Goal: Transaction & Acquisition: Purchase product/service

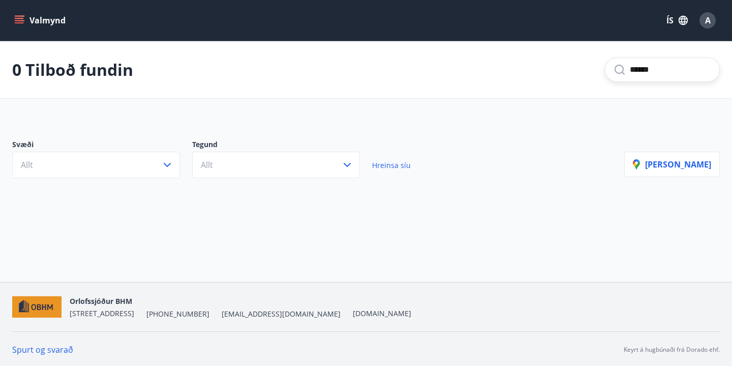
type input "******"
click at [708, 22] on span "A" at bounding box center [708, 20] width 6 height 11
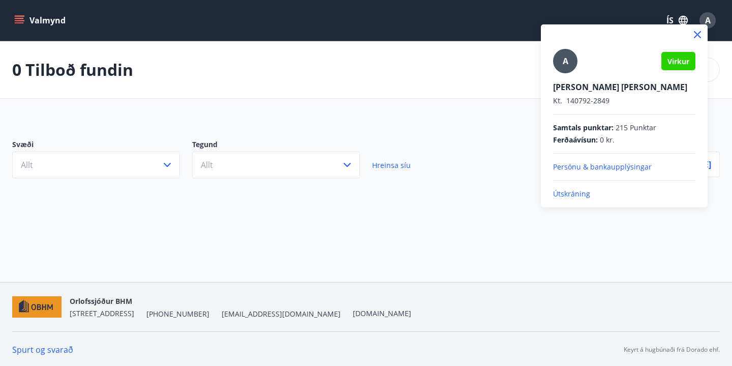
click at [154, 62] on div at bounding box center [366, 183] width 732 height 366
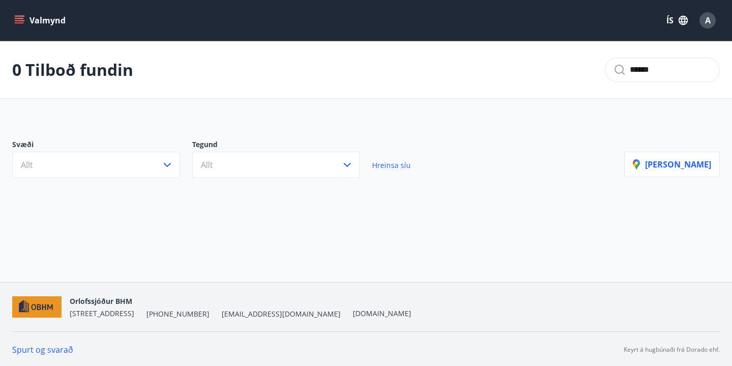
click at [19, 21] on icon "menu" at bounding box center [20, 20] width 11 height 1
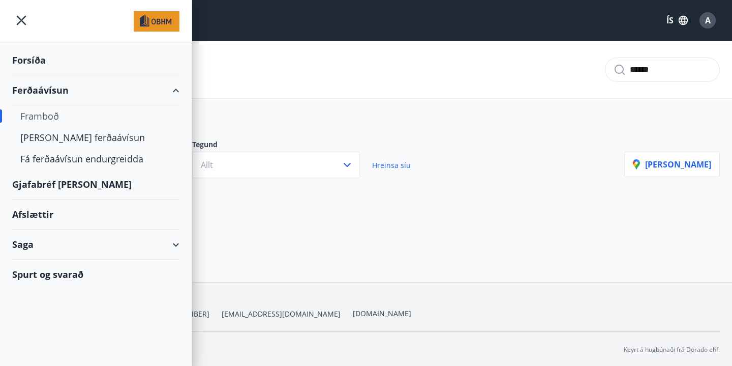
click at [44, 119] on div "Framboð" at bounding box center [95, 115] width 151 height 21
click at [64, 138] on div "[PERSON_NAME] ferðaávísun" at bounding box center [95, 137] width 151 height 21
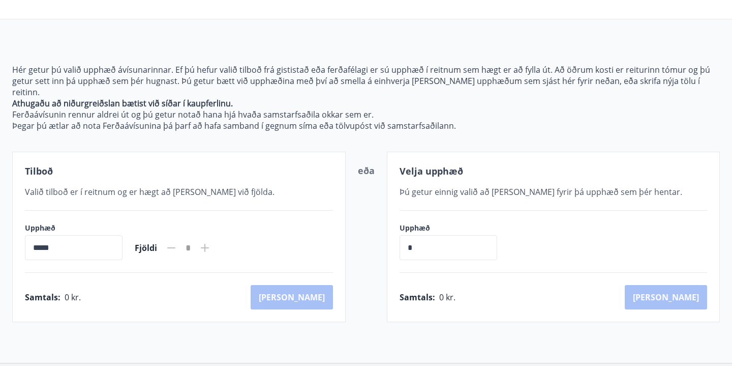
scroll to position [88, 0]
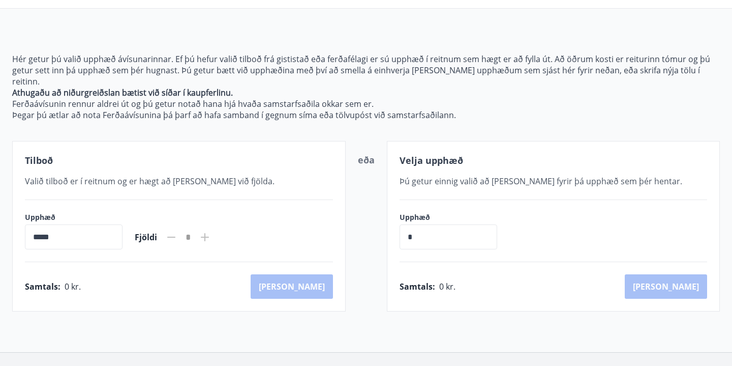
click at [123, 225] on input "*****" at bounding box center [74, 236] width 98 height 25
click at [32, 227] on input "*****" at bounding box center [74, 236] width 98 height 25
click at [242, 227] on div "Upphæð ***** ​ Fjöldi *" at bounding box center [179, 230] width 308 height 37
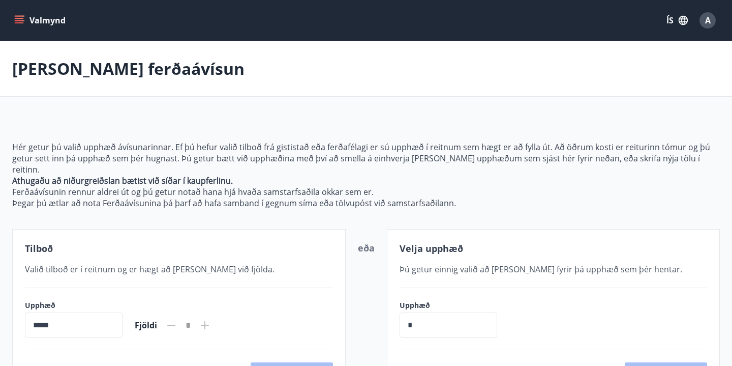
scroll to position [0, 0]
click at [41, 23] on button "Valmynd" at bounding box center [40, 20] width 57 height 18
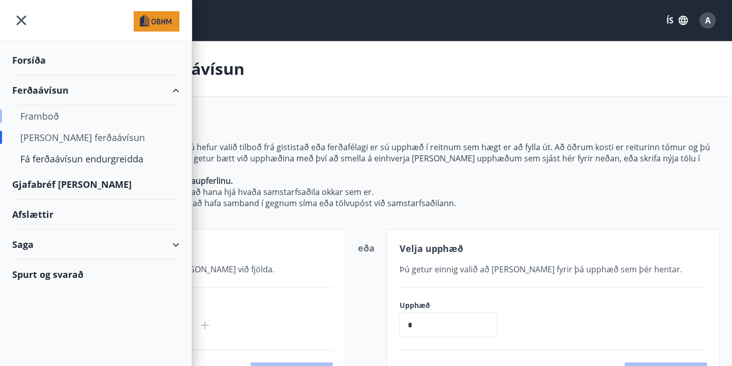
click at [48, 113] on div "Framboð" at bounding box center [95, 115] width 151 height 21
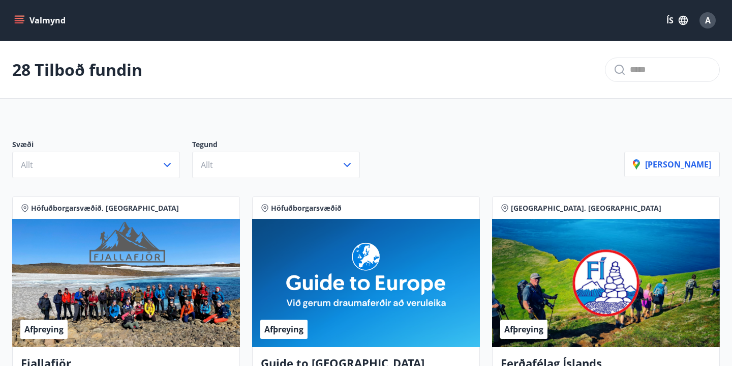
click at [23, 28] on button "Valmynd" at bounding box center [40, 20] width 57 height 18
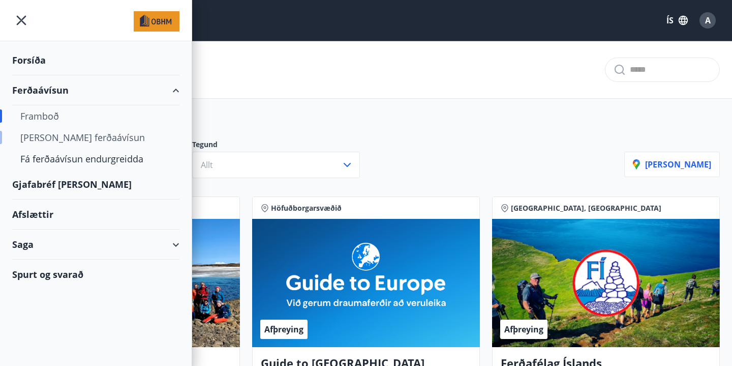
click at [48, 140] on div "[PERSON_NAME] ferðaávísun" at bounding box center [95, 137] width 151 height 21
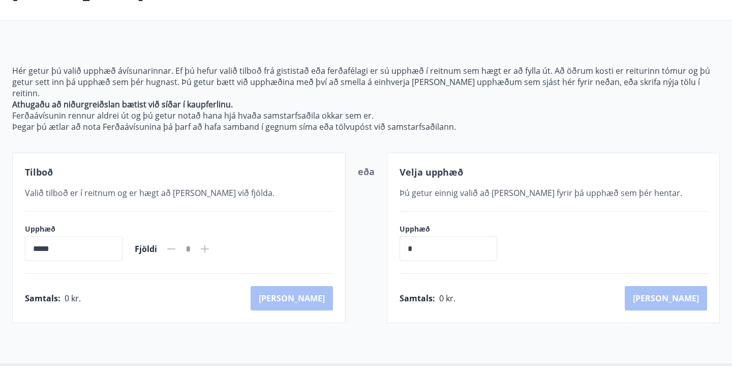
scroll to position [97, 0]
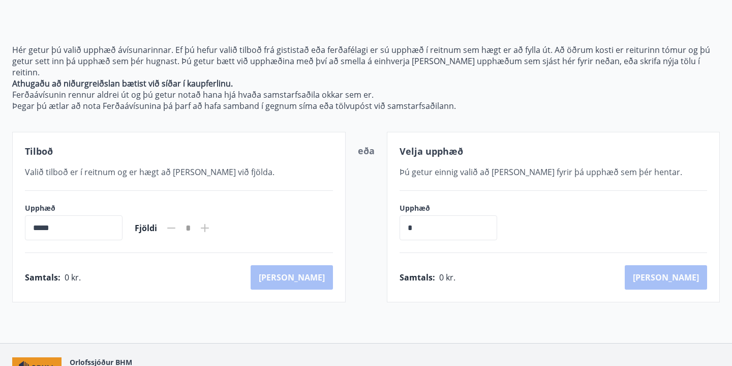
click at [411, 216] on input "*" at bounding box center [449, 227] width 98 height 25
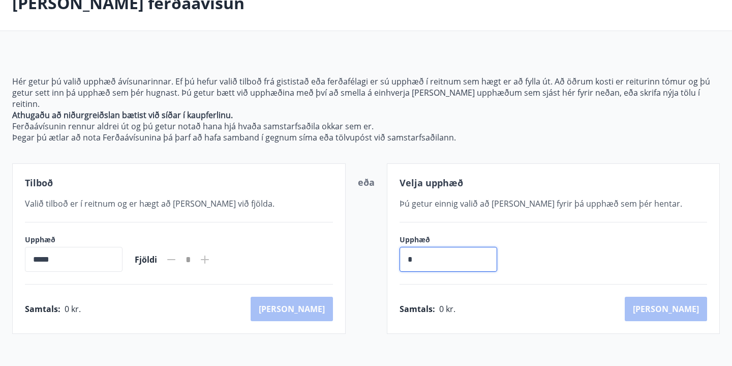
scroll to position [64, 0]
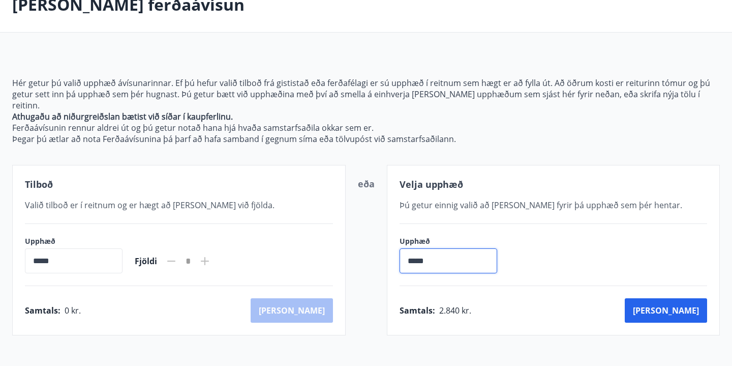
type input "******"
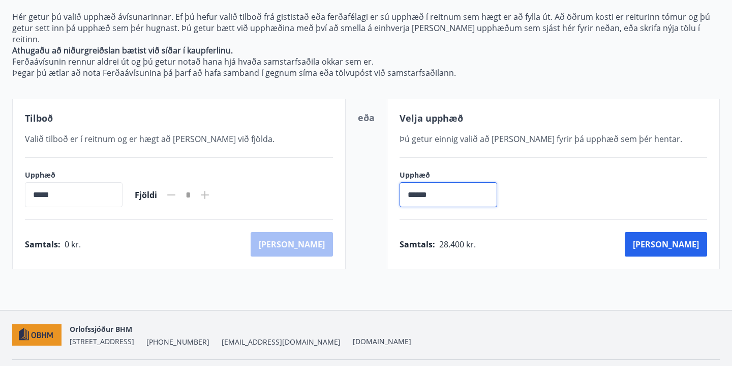
scroll to position [114, 0]
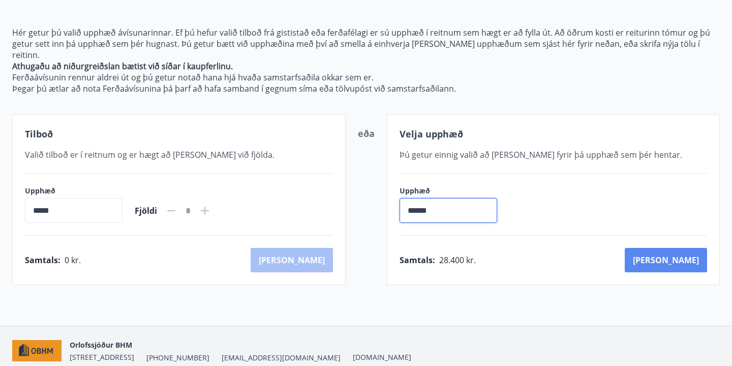
click at [688, 249] on button "[PERSON_NAME]" at bounding box center [666, 260] width 82 height 24
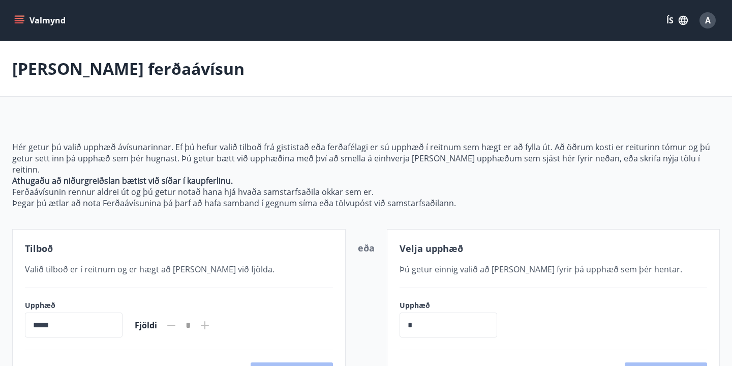
click at [18, 16] on icon "menu" at bounding box center [20, 16] width 11 height 1
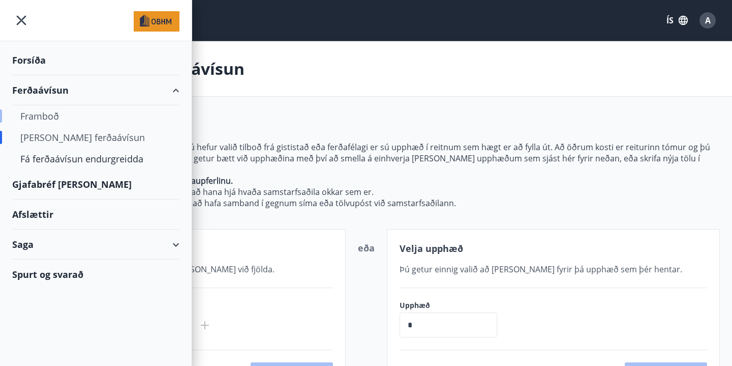
click at [42, 115] on div "Framboð" at bounding box center [95, 115] width 151 height 21
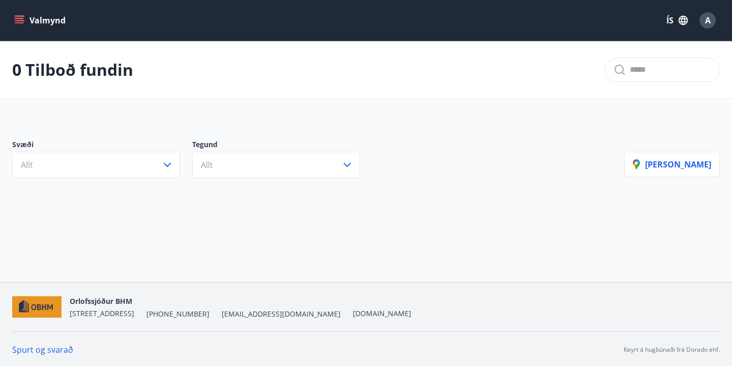
click at [15, 17] on icon "menu" at bounding box center [19, 20] width 10 height 10
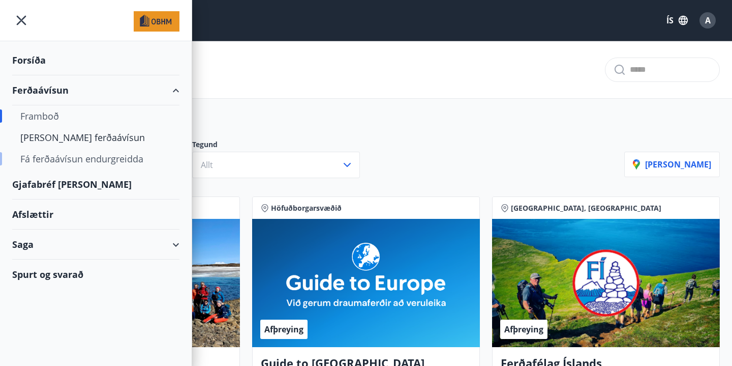
click at [69, 161] on div "Fá ferðaávísun endurgreidda" at bounding box center [95, 158] width 151 height 21
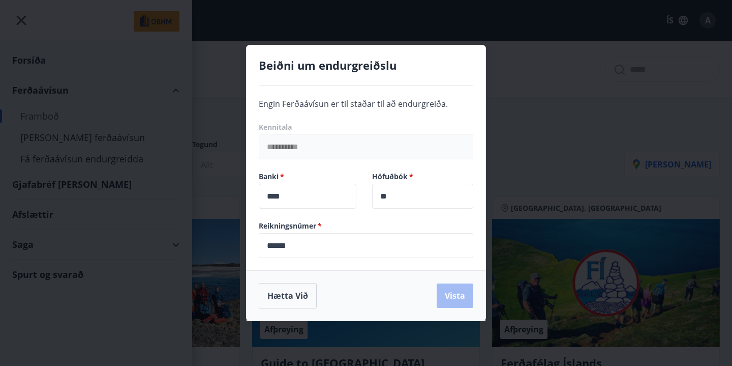
click at [192, 153] on div "**********" at bounding box center [366, 183] width 732 height 366
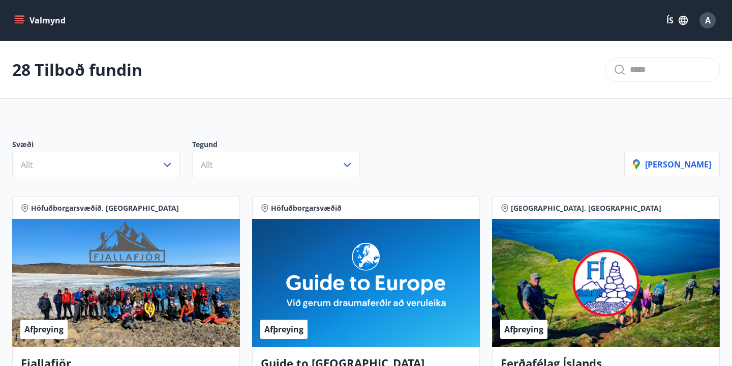
click at [21, 26] on button "Valmynd" at bounding box center [40, 20] width 57 height 18
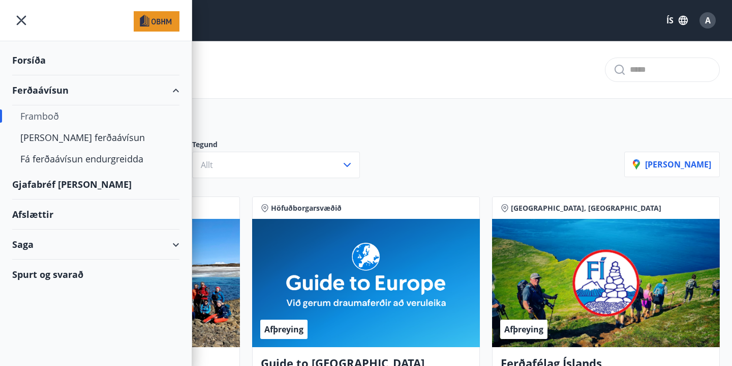
click at [48, 185] on div "Gjafabréf [PERSON_NAME]" at bounding box center [95, 184] width 167 height 30
click at [38, 215] on div "Afslættir" at bounding box center [95, 214] width 167 height 30
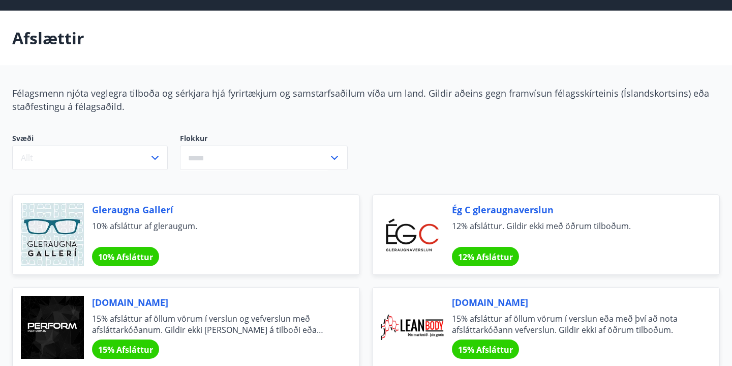
scroll to position [36, 0]
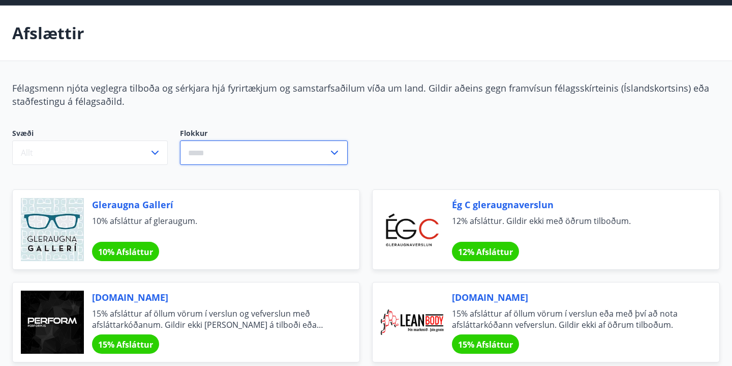
click at [289, 157] on input "text" at bounding box center [254, 152] width 149 height 25
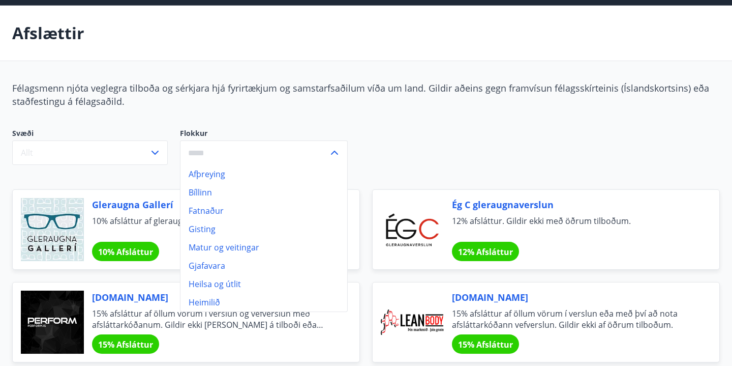
click at [223, 234] on li "Gisting" at bounding box center [264, 229] width 167 height 18
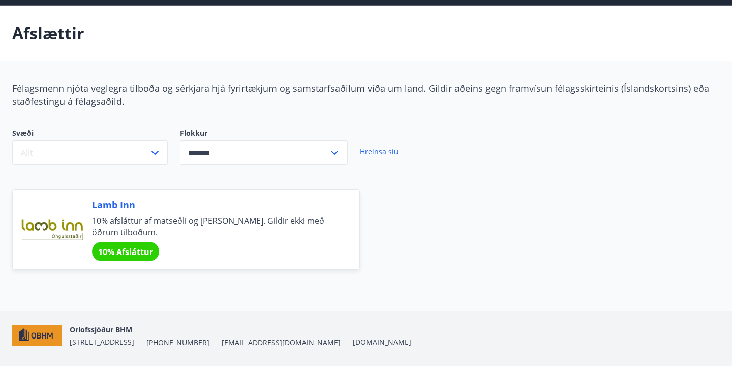
click at [308, 155] on input "*******" at bounding box center [254, 152] width 149 height 25
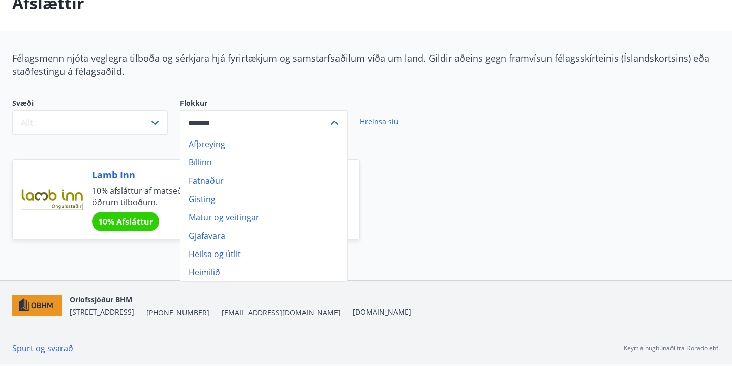
scroll to position [66, 0]
click at [226, 160] on li "Bíllinn" at bounding box center [264, 162] width 167 height 18
type input "*******"
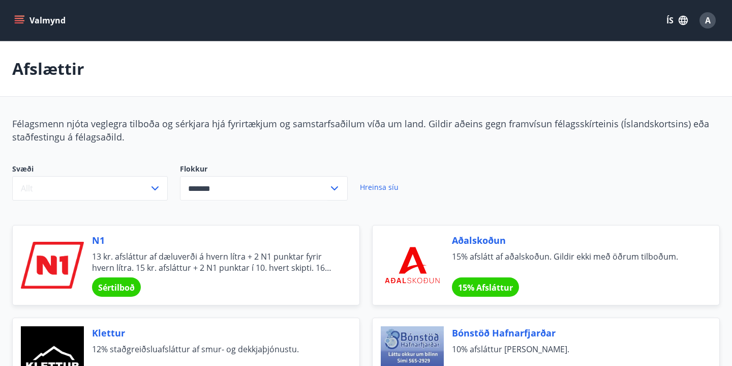
click at [25, 26] on button "Valmynd" at bounding box center [40, 20] width 57 height 18
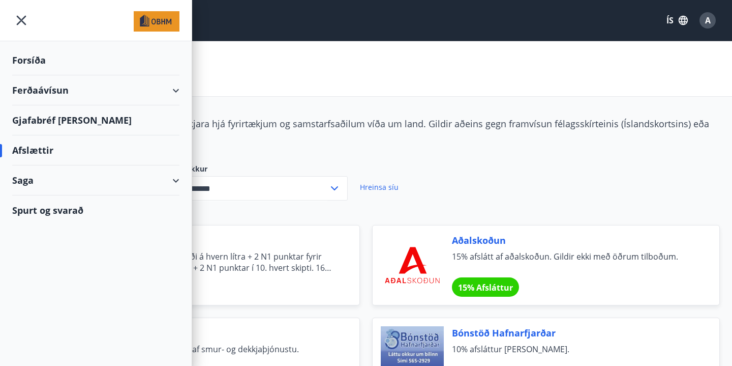
click at [52, 210] on div "Spurt og svarað" at bounding box center [95, 209] width 167 height 29
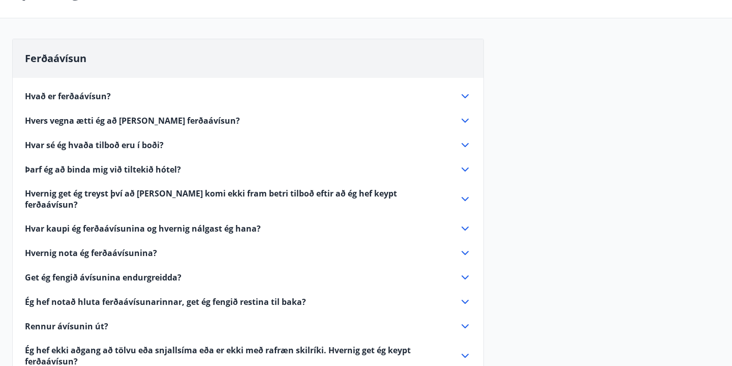
scroll to position [93, 0]
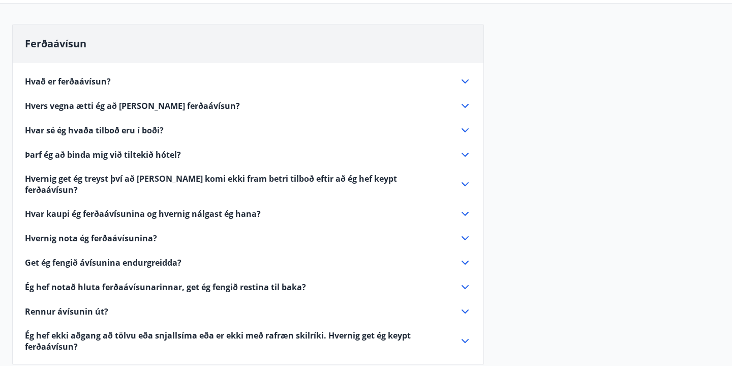
click at [188, 82] on div "Hvað er ferðaávísun?" at bounding box center [242, 81] width 434 height 11
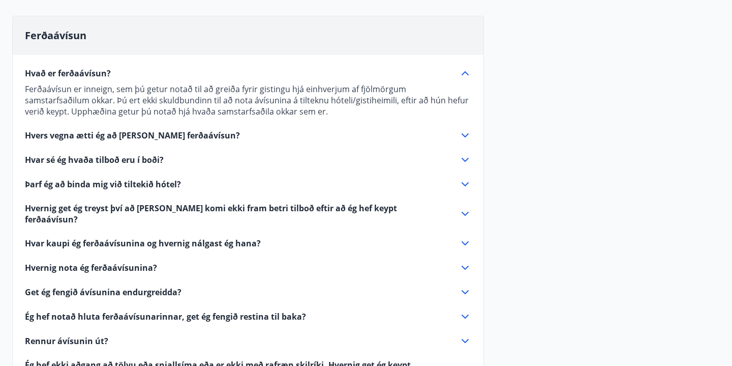
scroll to position [104, 0]
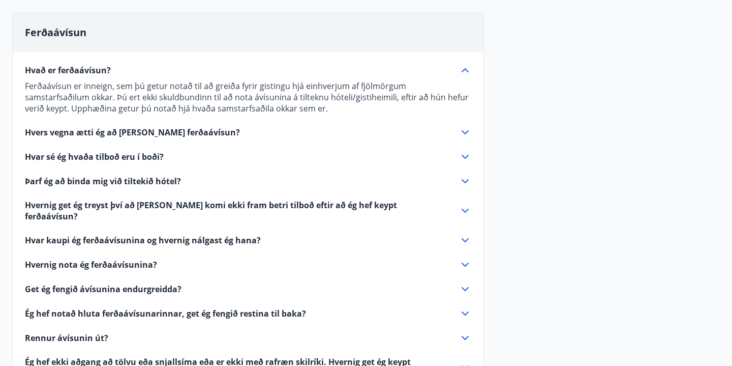
click at [467, 127] on icon at bounding box center [465, 132] width 12 height 12
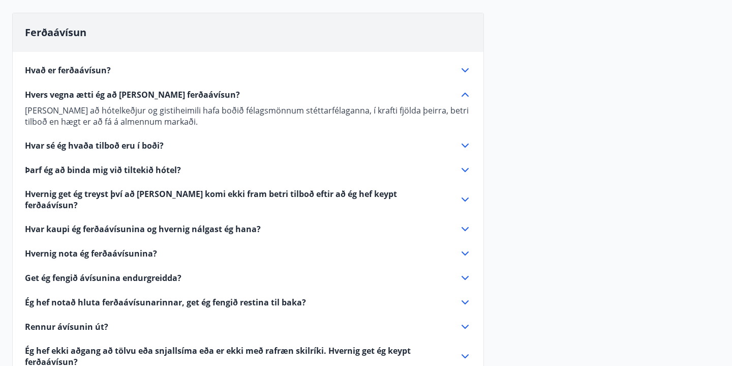
click at [465, 141] on icon at bounding box center [465, 145] width 12 height 12
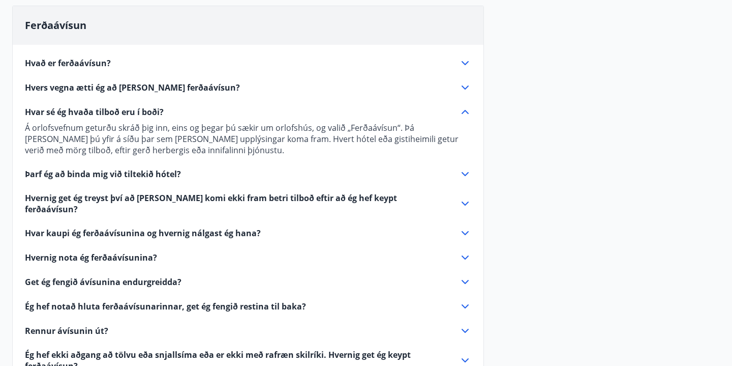
scroll to position [117, 0]
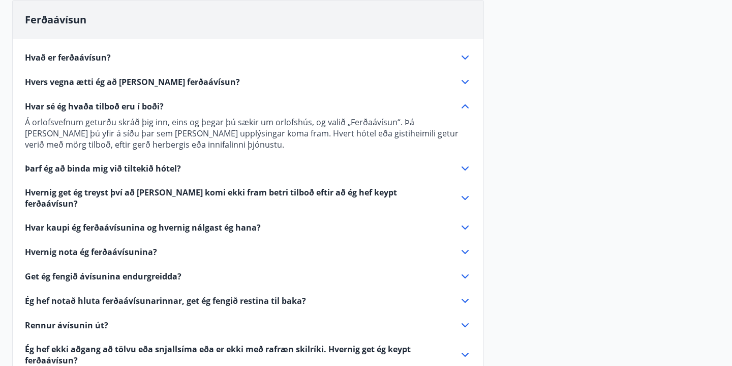
click at [465, 168] on icon at bounding box center [465, 168] width 12 height 12
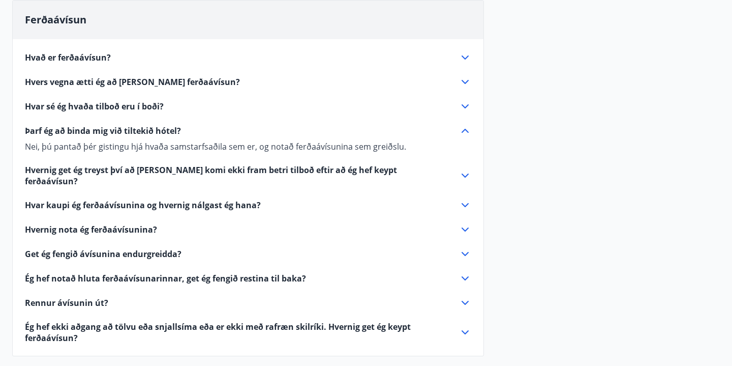
click at [467, 130] on icon at bounding box center [465, 131] width 12 height 12
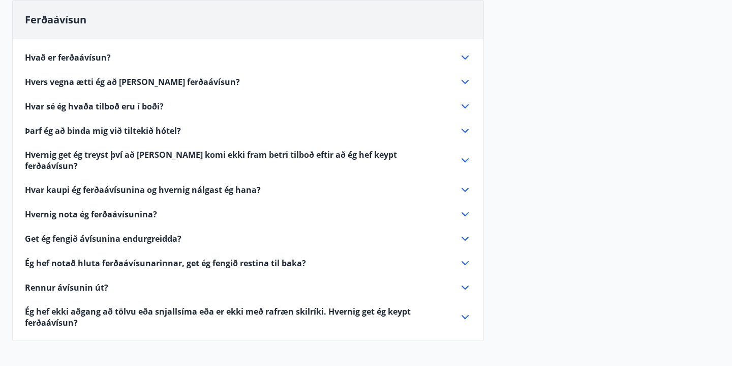
click at [466, 154] on icon at bounding box center [465, 160] width 12 height 12
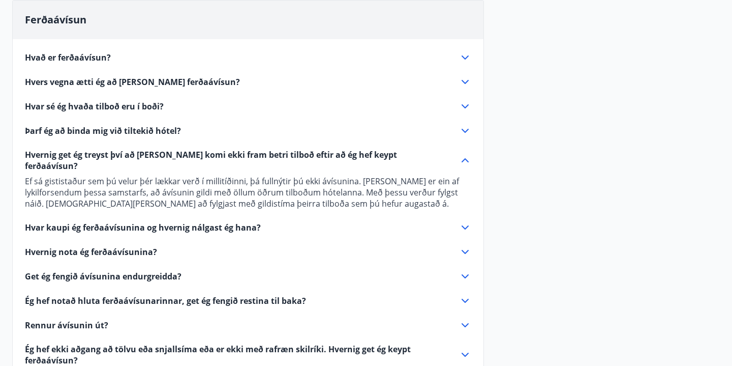
click at [466, 154] on icon at bounding box center [465, 160] width 12 height 12
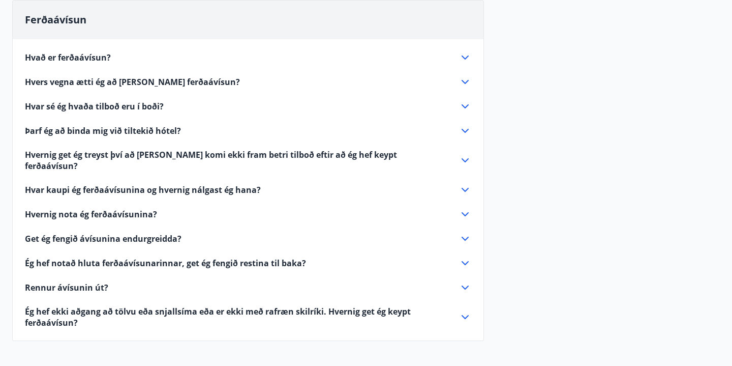
click at [463, 184] on icon at bounding box center [465, 190] width 12 height 12
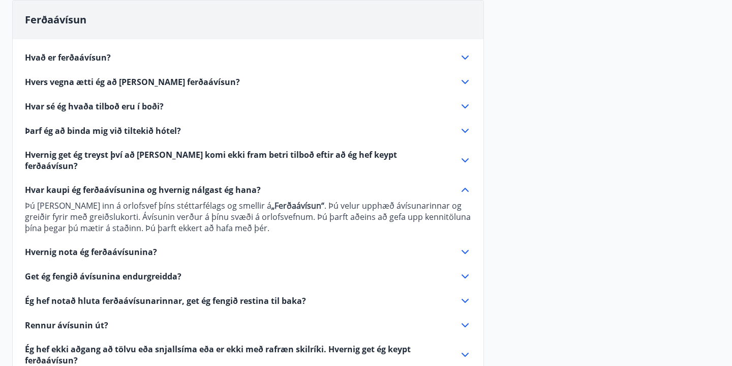
click at [463, 184] on icon at bounding box center [465, 190] width 12 height 12
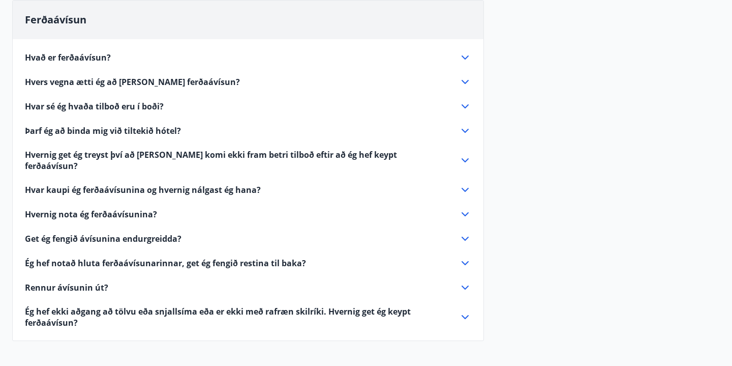
click at [462, 212] on icon at bounding box center [465, 214] width 7 height 4
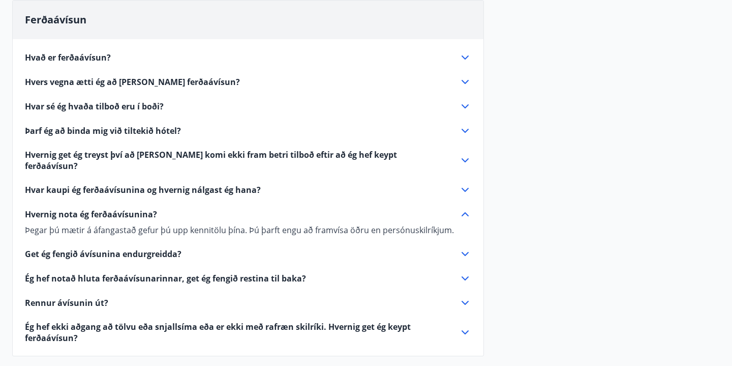
click at [462, 208] on icon at bounding box center [465, 214] width 12 height 12
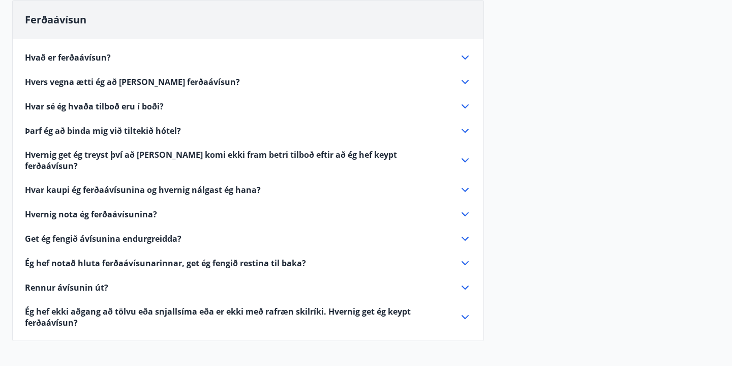
click at [462, 232] on icon at bounding box center [465, 238] width 12 height 12
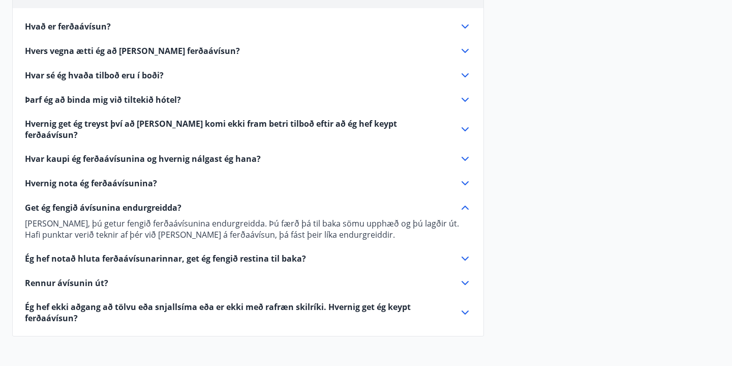
scroll to position [150, 0]
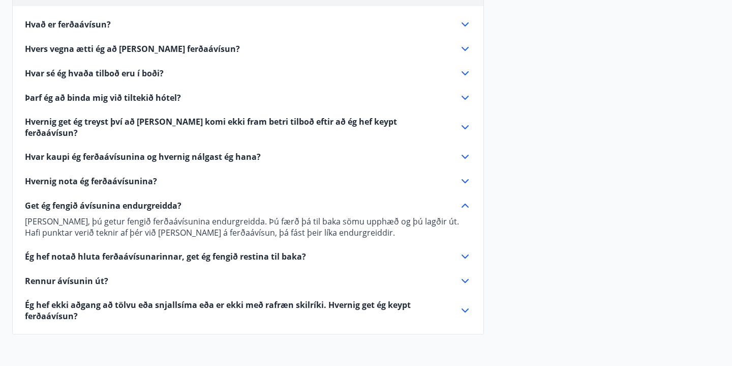
click at [463, 250] on icon at bounding box center [465, 256] width 12 height 12
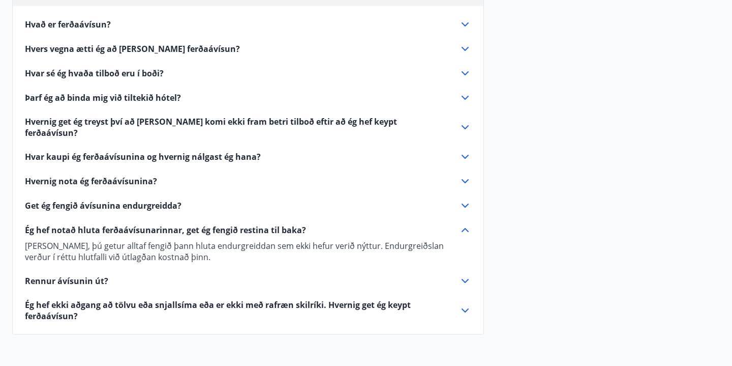
click at [464, 275] on icon at bounding box center [465, 281] width 12 height 12
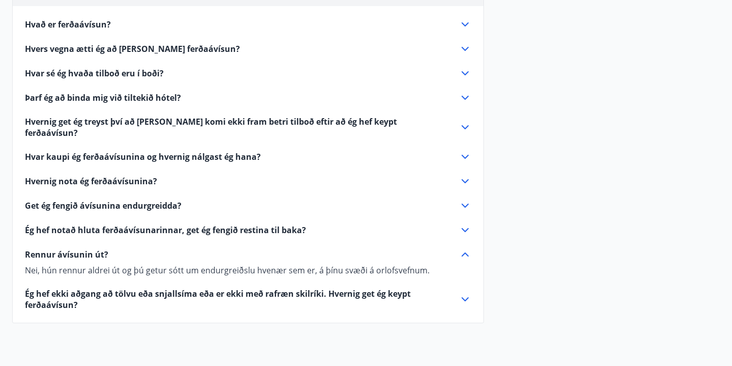
click at [470, 293] on icon at bounding box center [465, 299] width 12 height 12
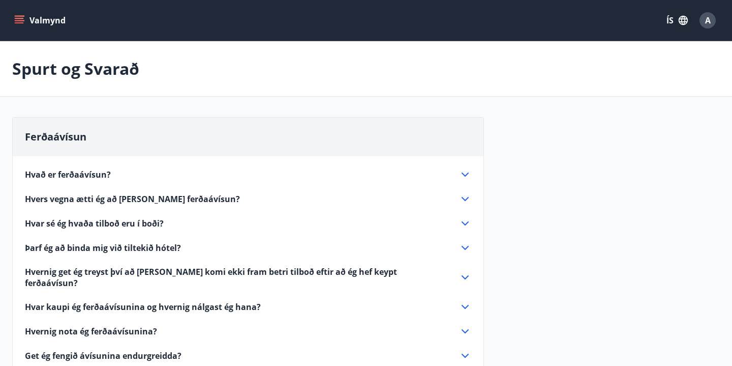
scroll to position [0, 0]
click at [18, 15] on icon "menu" at bounding box center [19, 20] width 10 height 10
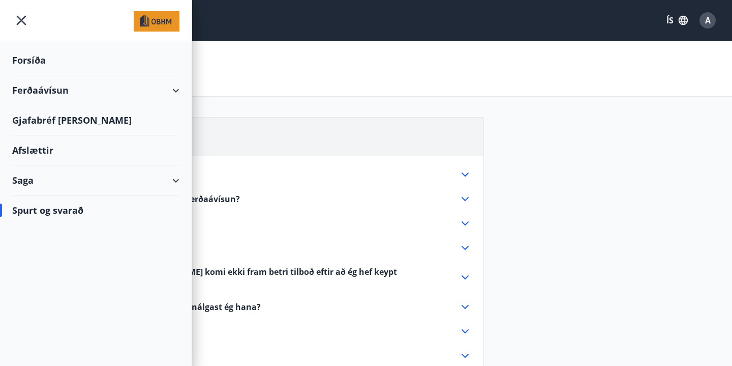
click at [55, 87] on div "Ferðaávísun" at bounding box center [95, 90] width 167 height 30
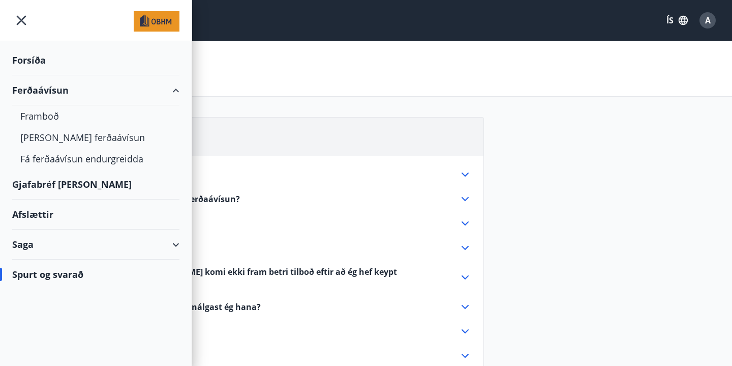
click at [51, 90] on div "Ferðaávísun" at bounding box center [95, 90] width 167 height 30
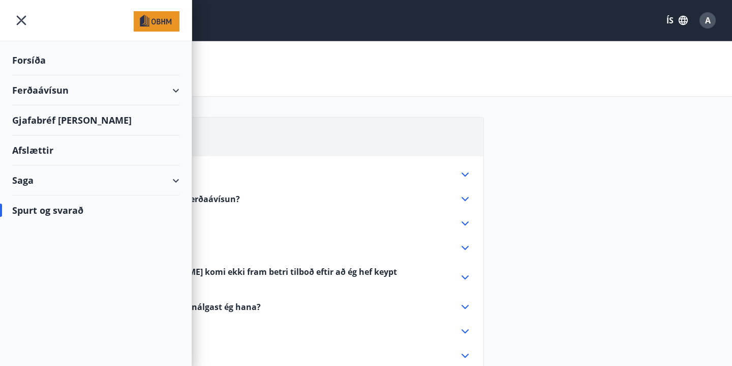
click at [31, 55] on div "Forsíða" at bounding box center [95, 60] width 167 height 30
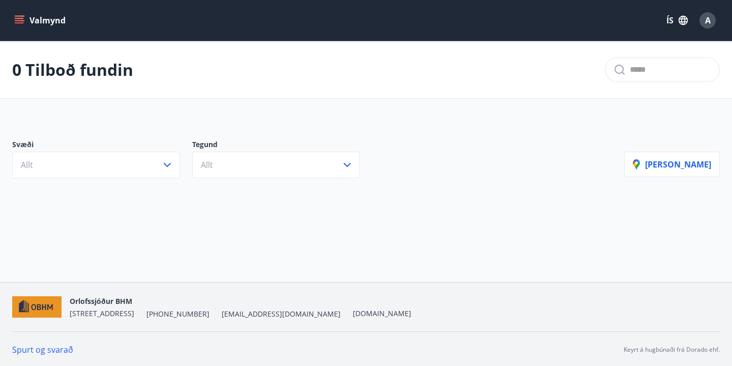
click at [28, 20] on button "Valmynd" at bounding box center [40, 20] width 57 height 18
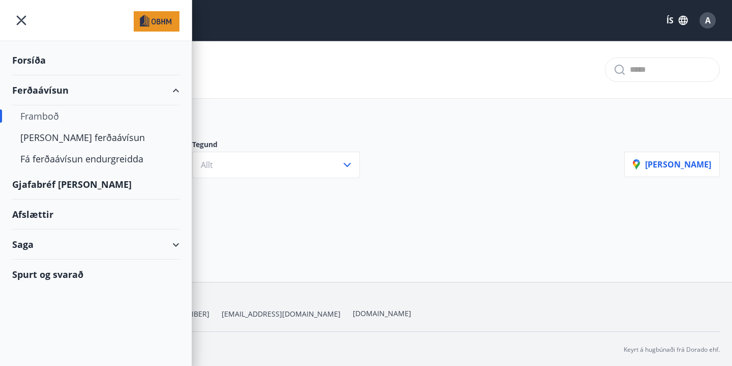
click at [39, 113] on div "Framboð" at bounding box center [95, 115] width 151 height 21
click at [46, 116] on div "Framboð" at bounding box center [95, 115] width 151 height 21
click at [302, 126] on div "Svæði Allt Tegund Allt [PERSON_NAME]" at bounding box center [366, 154] width 732 height 71
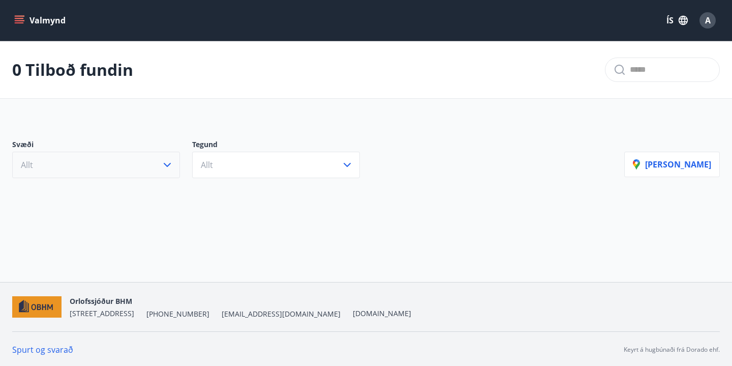
click at [128, 160] on button "Allt" at bounding box center [96, 165] width 168 height 26
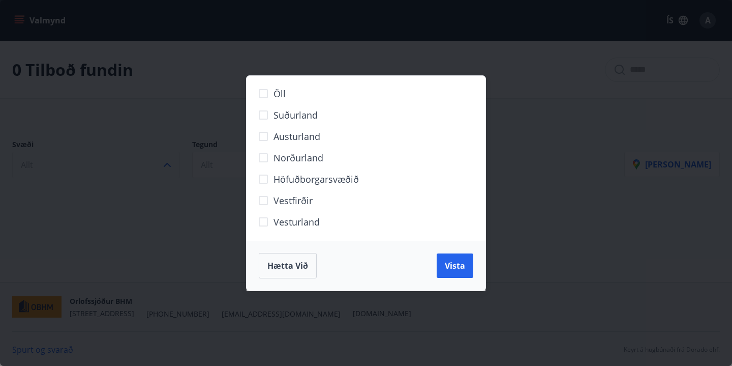
click at [128, 160] on div "Öll Suðurland [GEOGRAPHIC_DATA] Norðurland Höfuðborgarsvæðið [GEOGRAPHIC_DATA] …" at bounding box center [366, 183] width 732 height 366
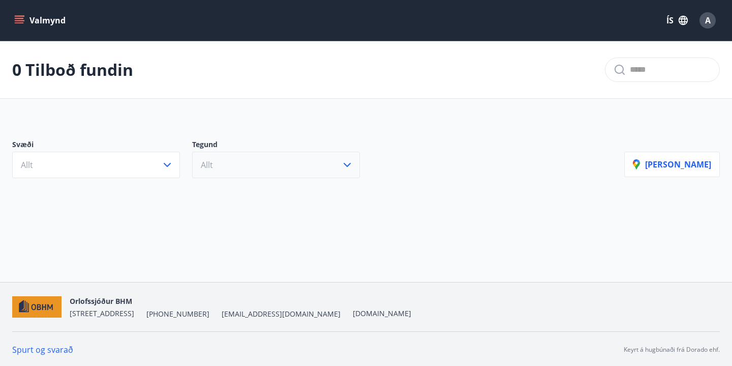
click at [249, 166] on button "Allt" at bounding box center [276, 165] width 168 height 26
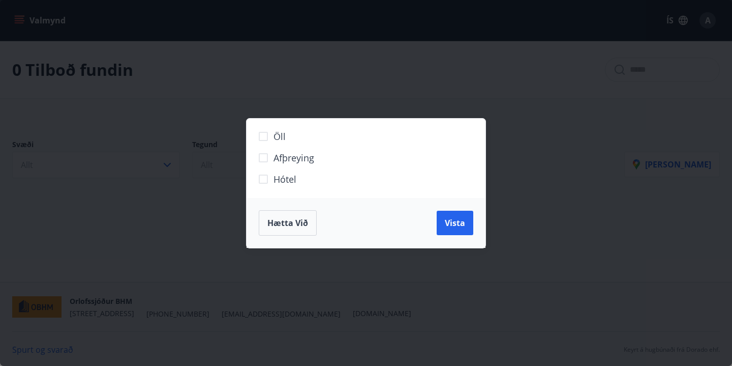
click at [249, 166] on div "Öll Afþreying Hótel" at bounding box center [367, 158] width 240 height 79
click at [712, 19] on div "Öll Afþreying Hótel Hætta við Vista" at bounding box center [366, 183] width 732 height 366
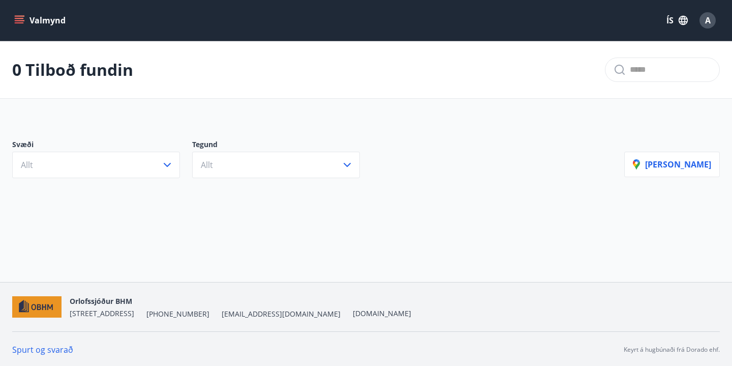
click at [712, 24] on div "A" at bounding box center [708, 20] width 16 height 16
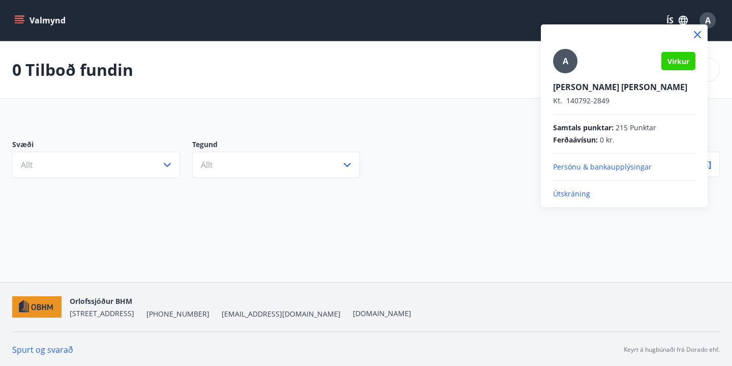
click at [38, 19] on div at bounding box center [366, 183] width 732 height 366
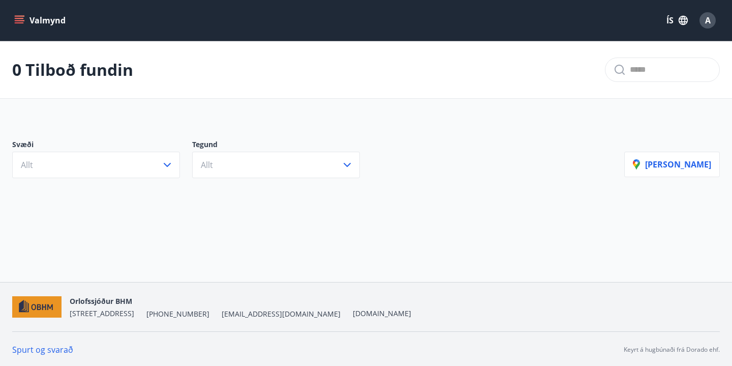
click at [38, 19] on button "Valmynd" at bounding box center [40, 20] width 57 height 18
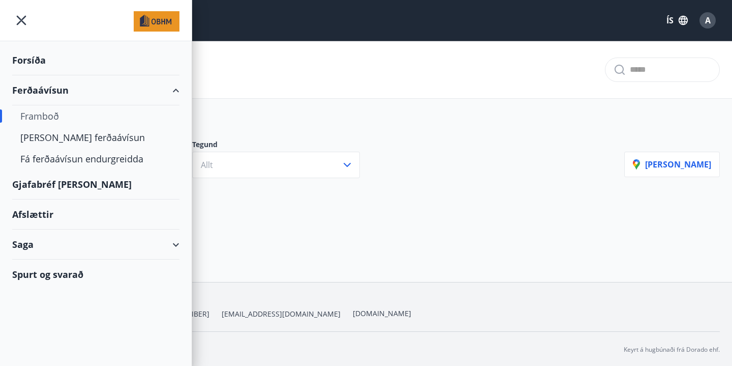
click at [31, 59] on div "Forsíða" at bounding box center [95, 60] width 167 height 30
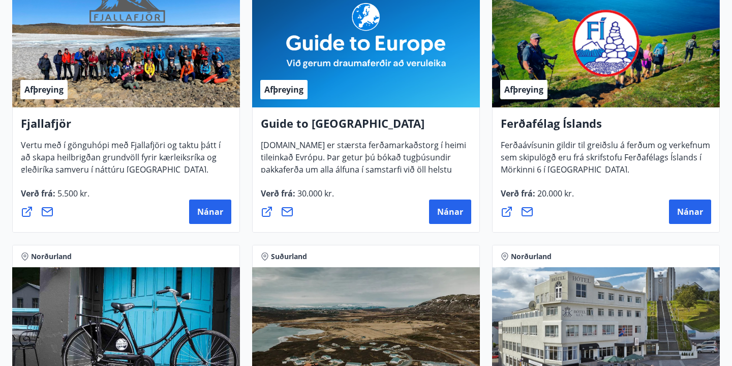
scroll to position [240, 0]
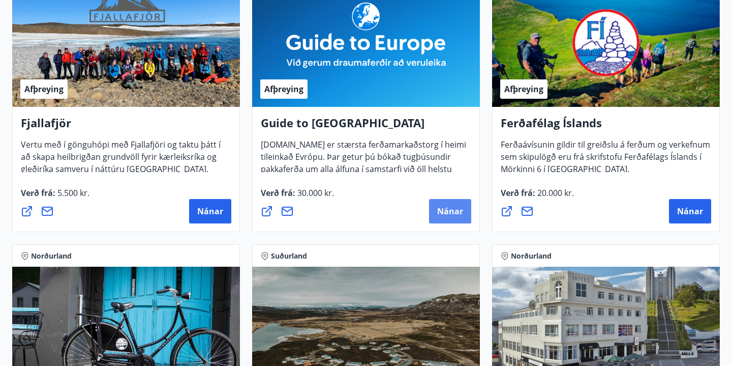
click at [456, 211] on span "Nánar" at bounding box center [450, 210] width 26 height 11
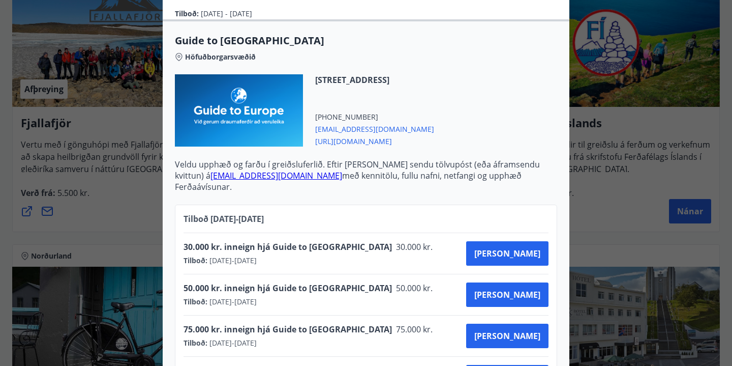
scroll to position [429, 0]
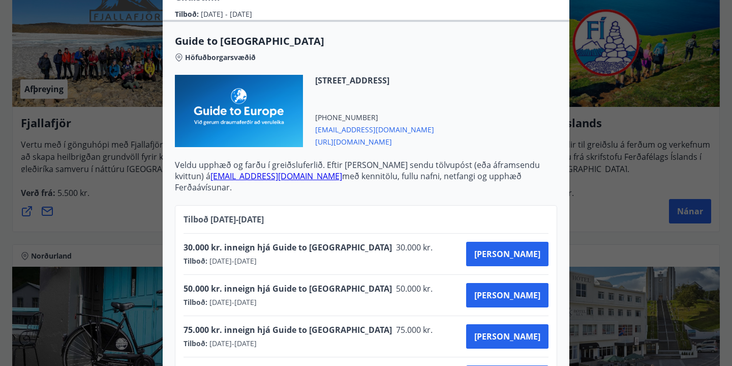
click at [608, 174] on div at bounding box center [366, 183] width 732 height 366
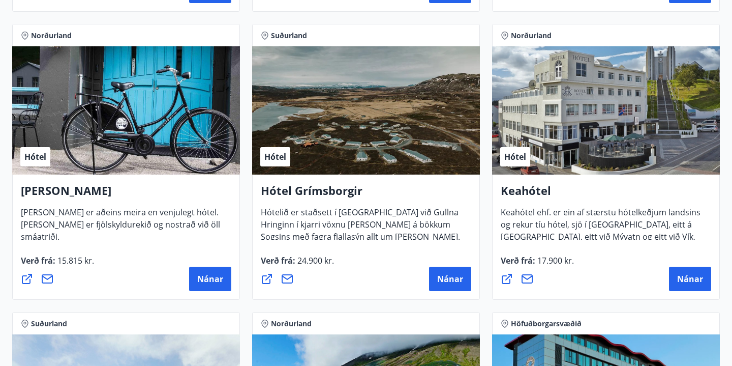
scroll to position [462, 0]
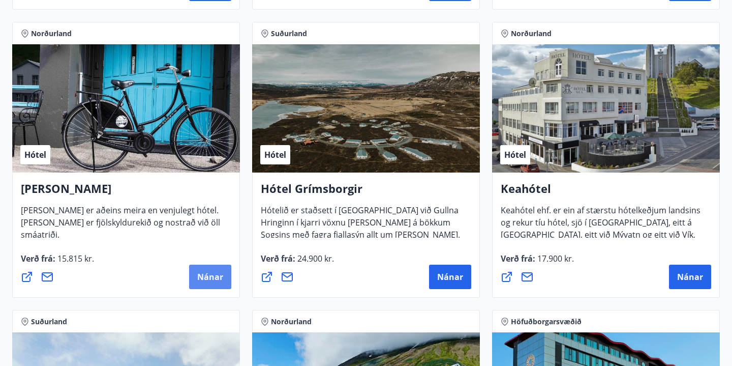
click at [210, 273] on span "Nánar" at bounding box center [210, 276] width 26 height 11
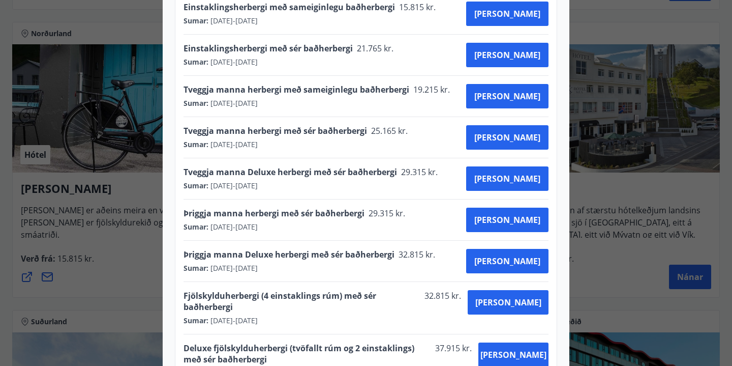
scroll to position [529, 0]
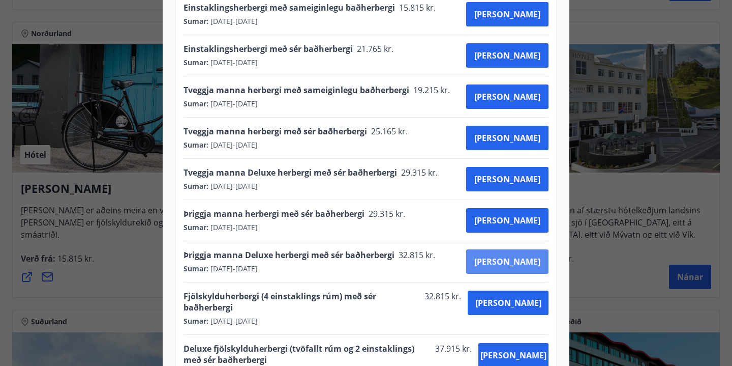
click at [525, 256] on span "[PERSON_NAME]" at bounding box center [508, 261] width 66 height 11
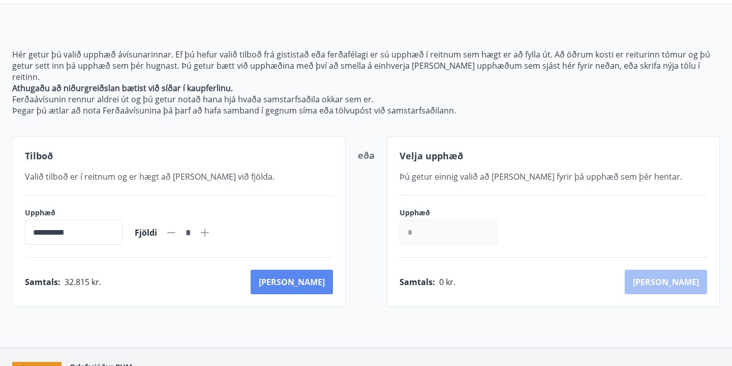
click at [310, 271] on button "[PERSON_NAME]" at bounding box center [292, 282] width 82 height 24
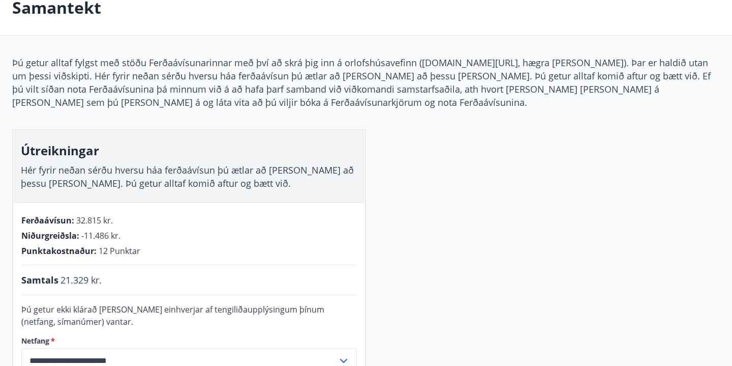
scroll to position [37, 0]
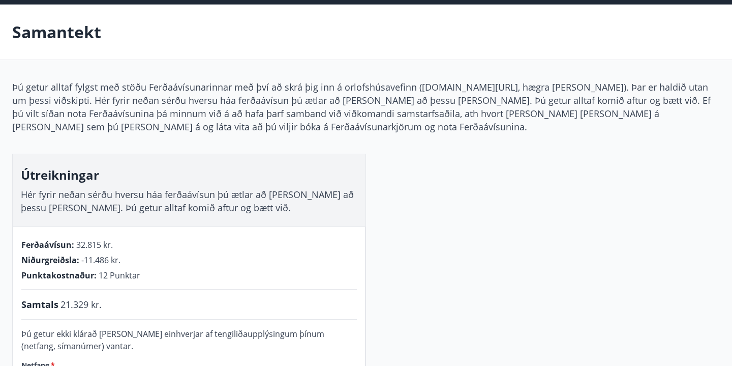
scroll to position [93, 0]
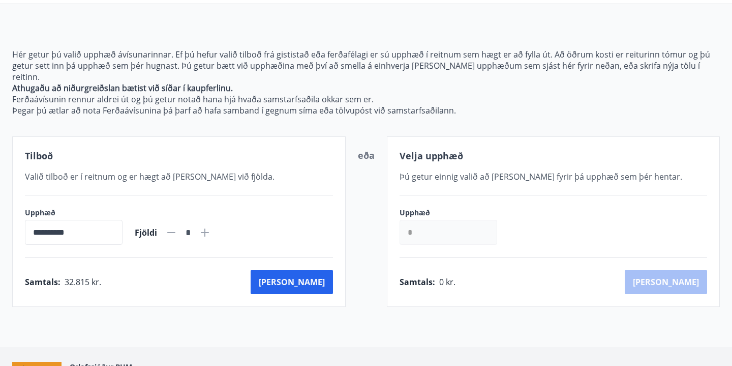
click at [178, 226] on icon at bounding box center [171, 232] width 12 height 12
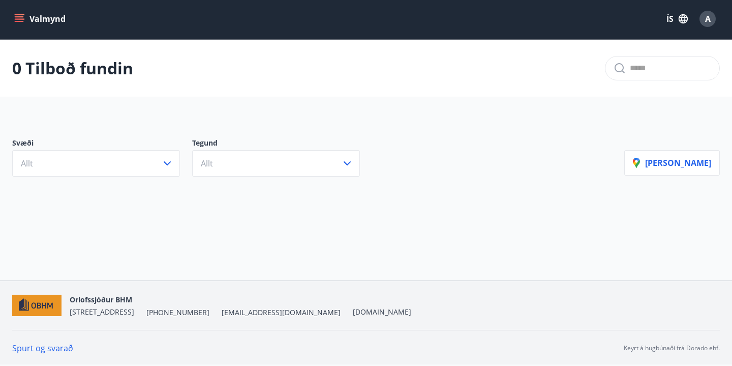
scroll to position [2, 0]
click at [56, 21] on button "Valmynd" at bounding box center [40, 19] width 57 height 18
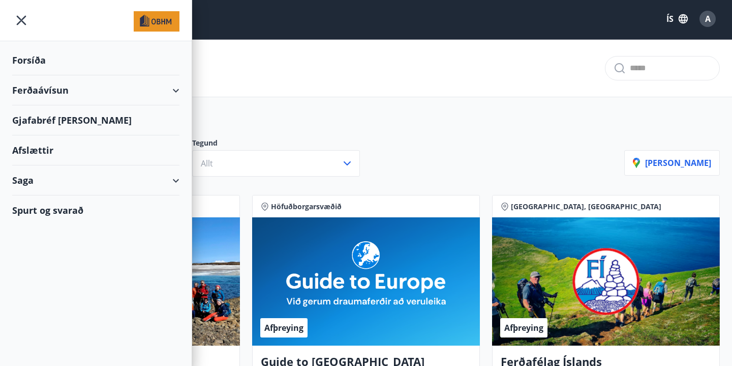
click at [35, 56] on div "Forsíða" at bounding box center [95, 60] width 167 height 30
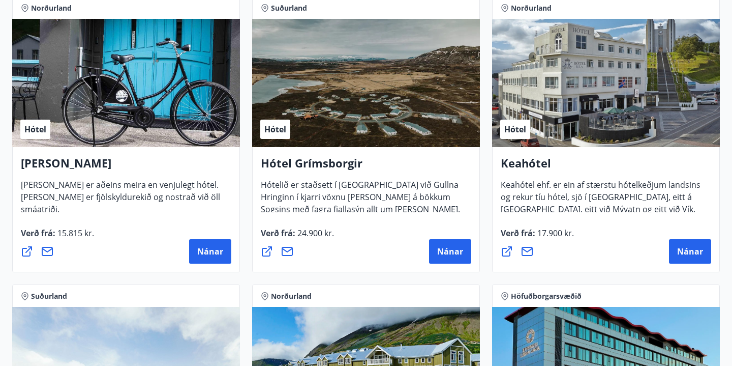
scroll to position [491, 0]
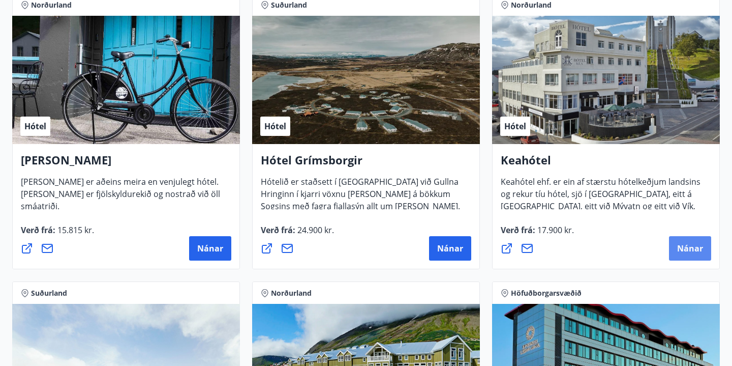
click at [692, 252] on span "Nánar" at bounding box center [690, 248] width 26 height 11
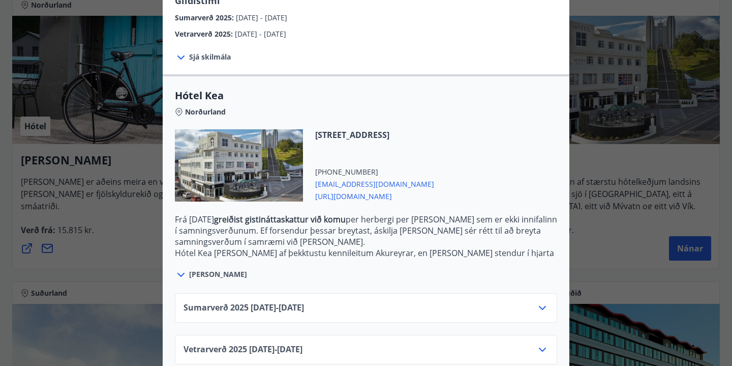
scroll to position [196, 0]
click at [619, 205] on div at bounding box center [366, 183] width 732 height 366
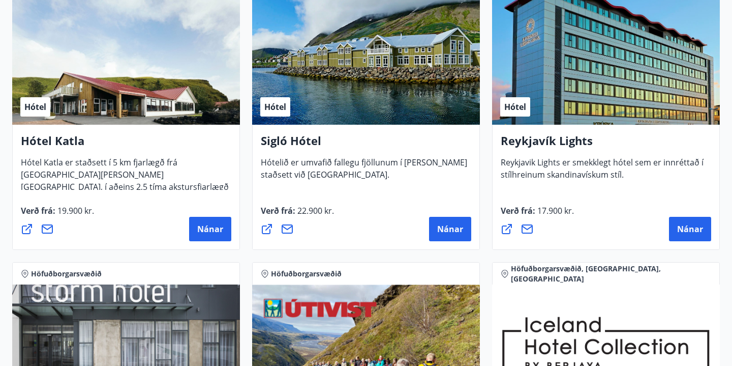
scroll to position [808, 0]
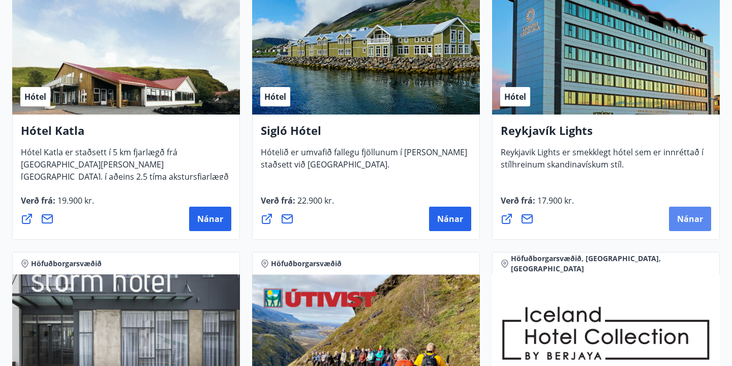
click at [688, 219] on span "Nánar" at bounding box center [690, 218] width 26 height 11
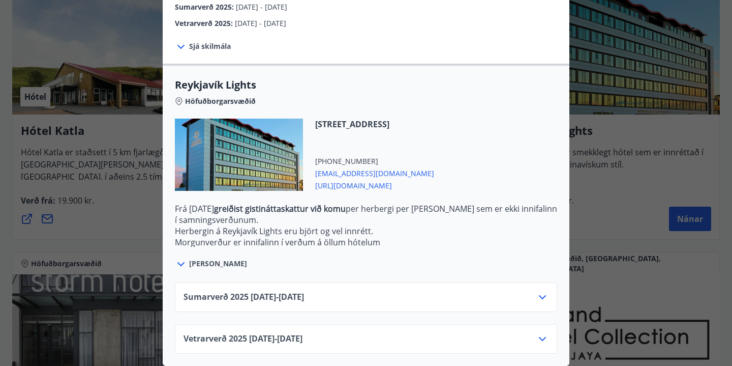
scroll to position [268, 0]
click at [504, 338] on div "Vetrarverð [PHONE_NUMBER][DATE] - [DATE]" at bounding box center [366, 343] width 365 height 20
click at [542, 294] on icon at bounding box center [543, 297] width 12 height 12
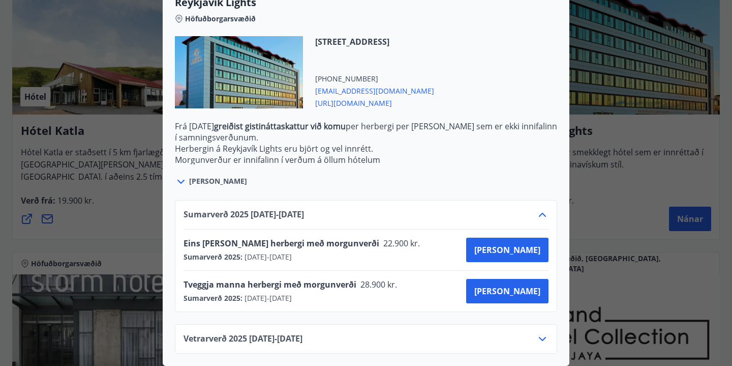
scroll to position [350, 0]
click at [638, 175] on div at bounding box center [366, 183] width 732 height 366
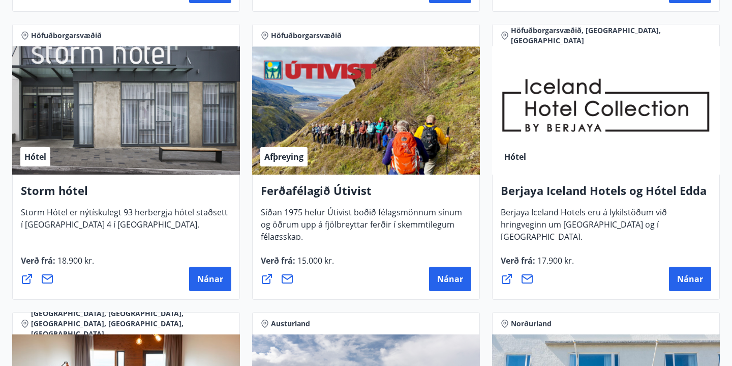
scroll to position [1039, 0]
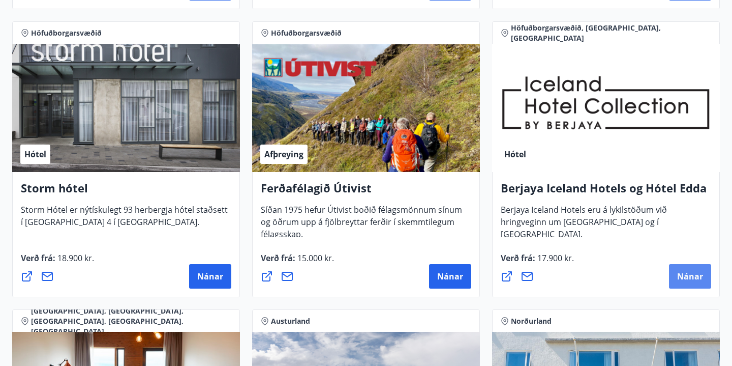
click at [689, 277] on span "Nánar" at bounding box center [690, 276] width 26 height 11
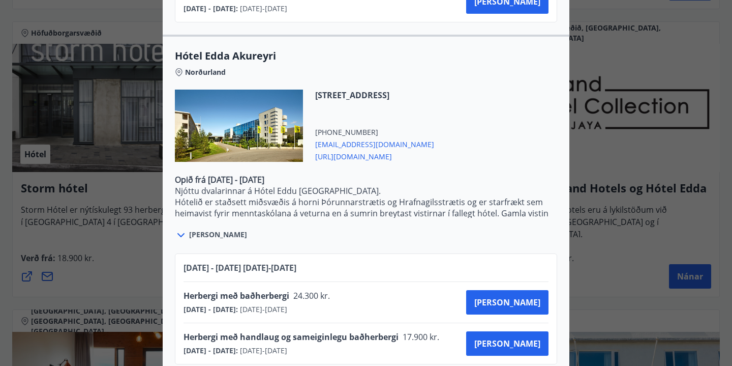
scroll to position [2213, 0]
click at [109, 263] on div at bounding box center [366, 183] width 732 height 366
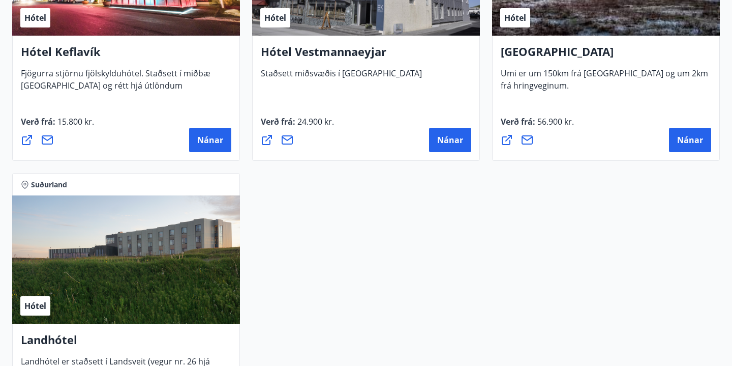
scroll to position [2612, 0]
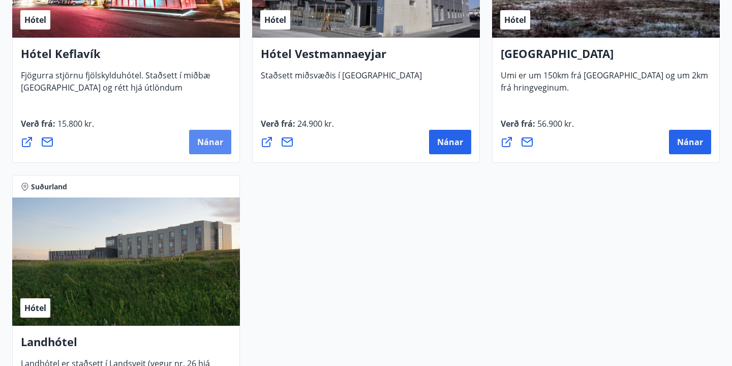
click at [215, 142] on span "Nánar" at bounding box center [210, 141] width 26 height 11
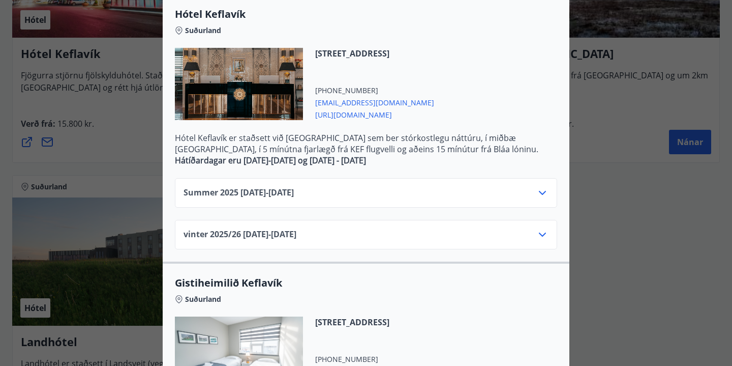
scroll to position [227, 0]
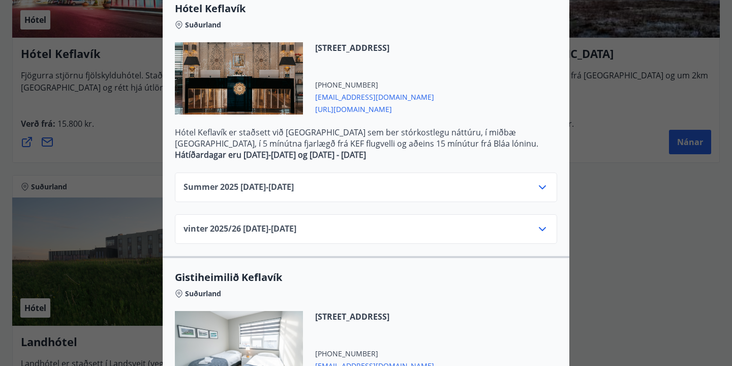
click at [543, 228] on icon at bounding box center [543, 229] width 12 height 12
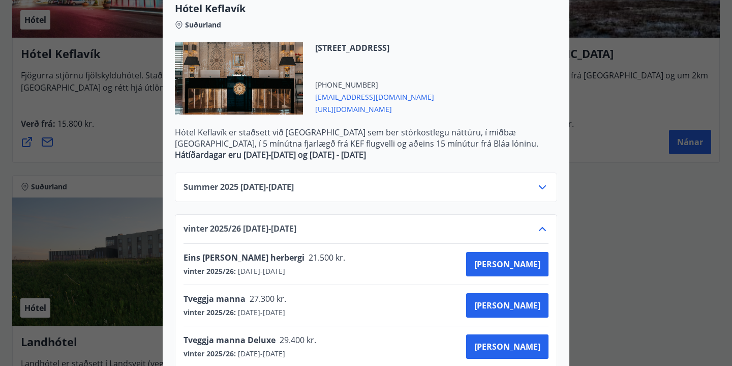
click at [543, 228] on icon at bounding box center [542, 229] width 7 height 4
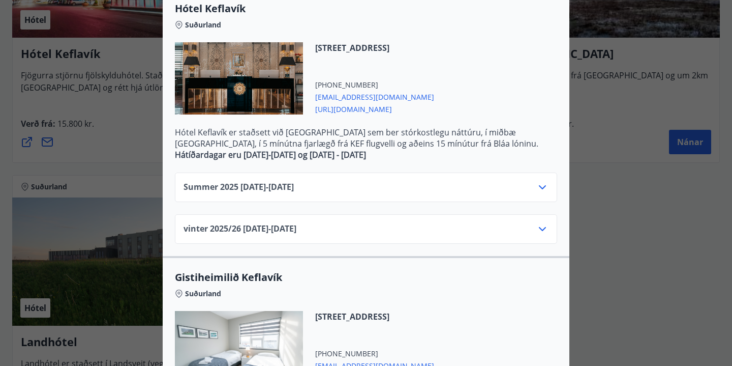
click at [544, 187] on icon at bounding box center [542, 187] width 7 height 4
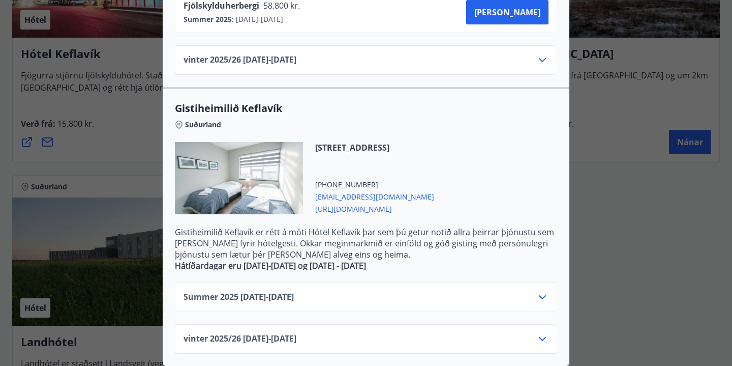
scroll to position [643, 0]
click at [538, 300] on icon at bounding box center [543, 297] width 12 height 12
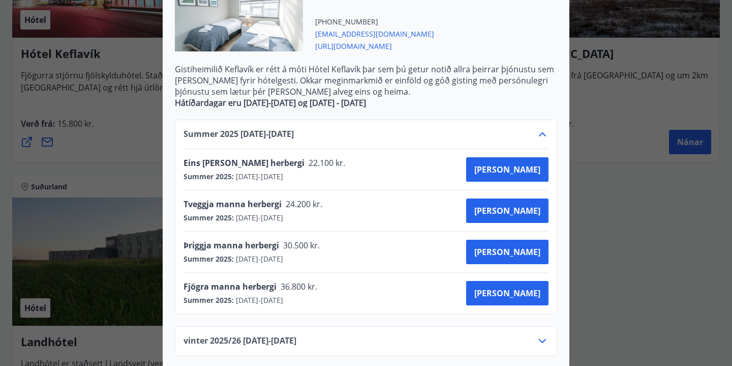
scroll to position [808, 0]
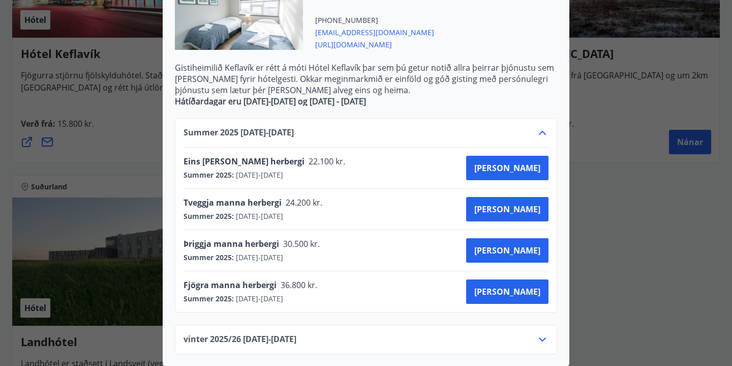
click at [542, 130] on icon at bounding box center [543, 133] width 12 height 12
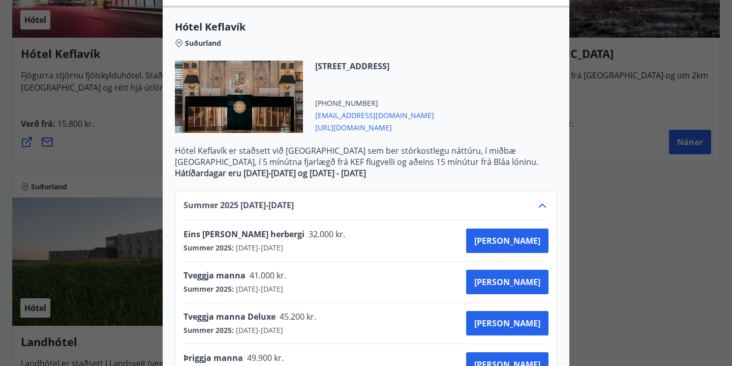
scroll to position [190, 0]
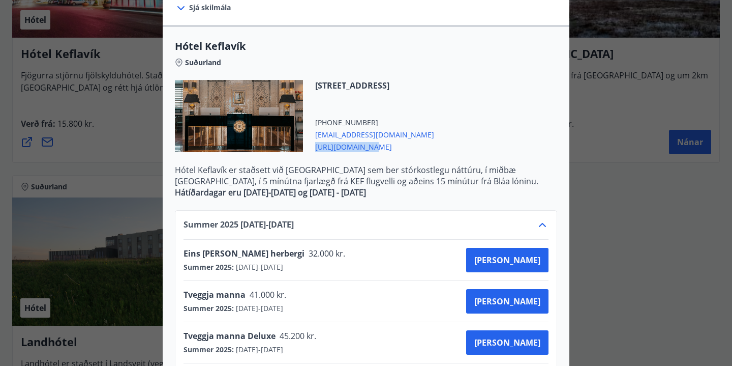
click at [340, 147] on span "[URL][DOMAIN_NAME]" at bounding box center [374, 146] width 119 height 12
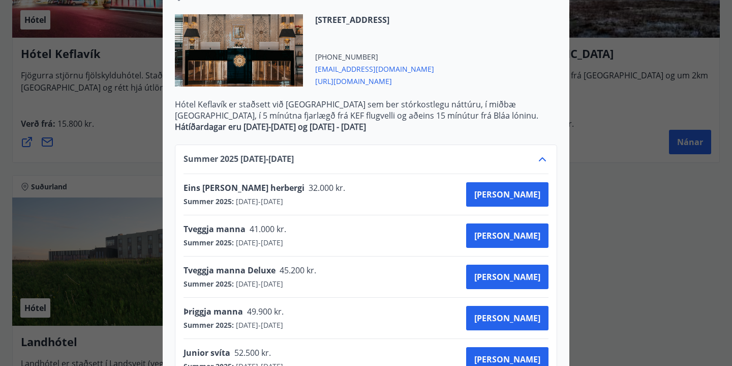
scroll to position [328, 0]
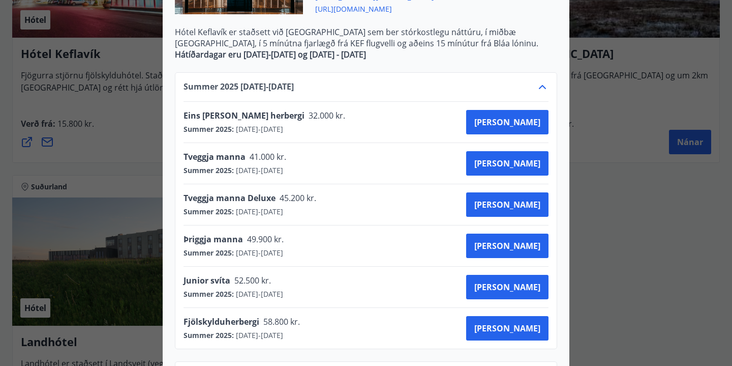
click at [623, 250] on div "Hótel Keflavík Fjögurra stjörnu fjölskylduhótel. Staðsett í miðbæ [GEOGRAPHIC_D…" at bounding box center [366, 183] width 732 height 366
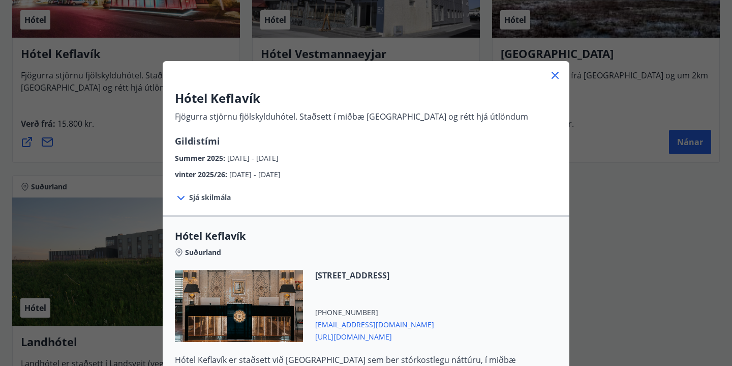
click at [554, 76] on icon at bounding box center [555, 75] width 7 height 7
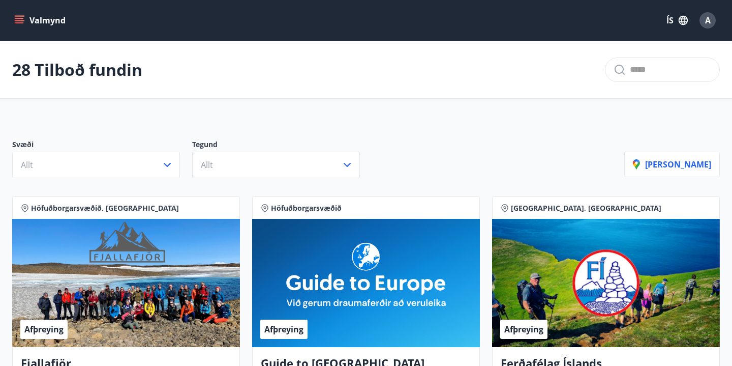
click at [24, 18] on icon "menu" at bounding box center [19, 20] width 10 height 10
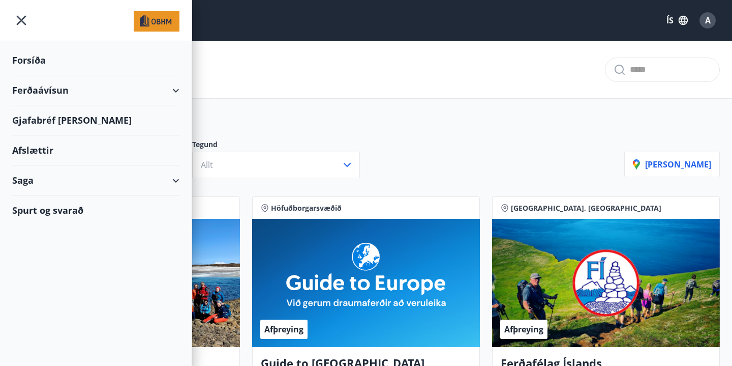
click at [54, 96] on div "Ferðaávísun" at bounding box center [95, 90] width 167 height 30
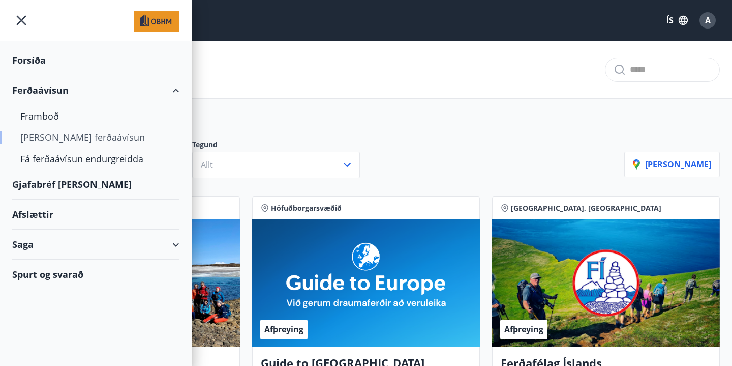
click at [55, 141] on div "[PERSON_NAME] ferðaávísun" at bounding box center [95, 137] width 151 height 21
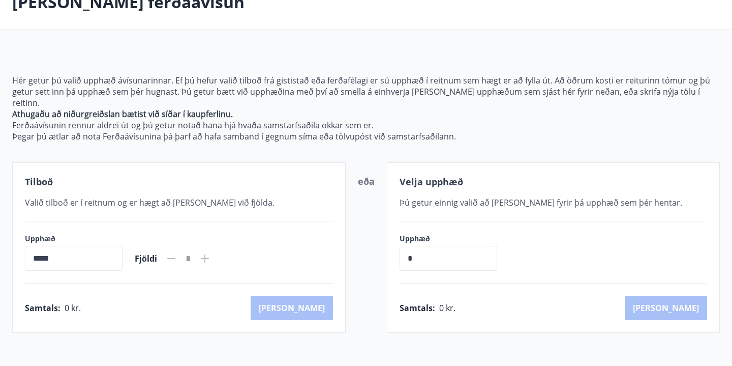
scroll to position [79, 0]
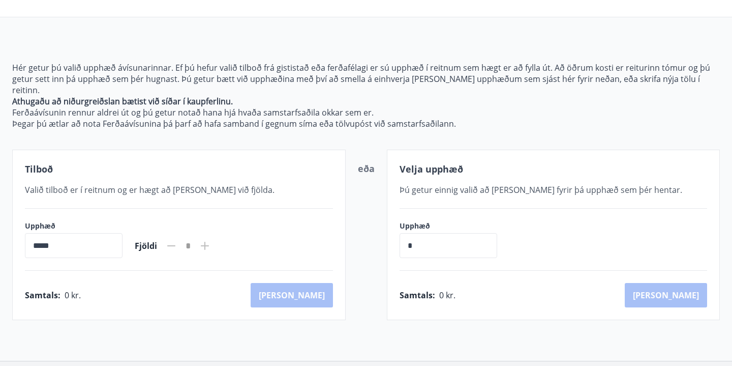
click at [420, 235] on input "*" at bounding box center [449, 245] width 98 height 25
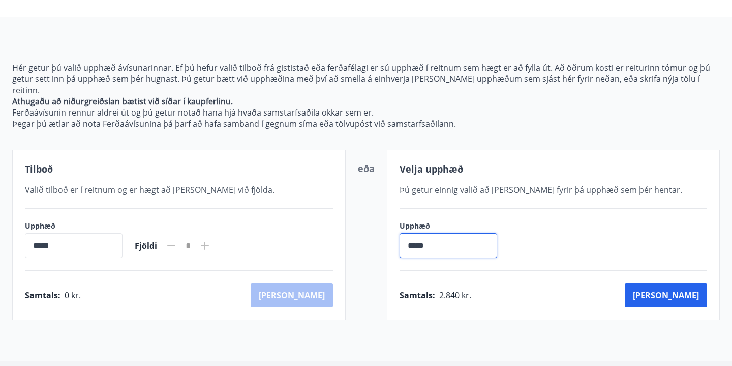
type input "******"
click at [682, 283] on button "[PERSON_NAME]" at bounding box center [666, 295] width 82 height 24
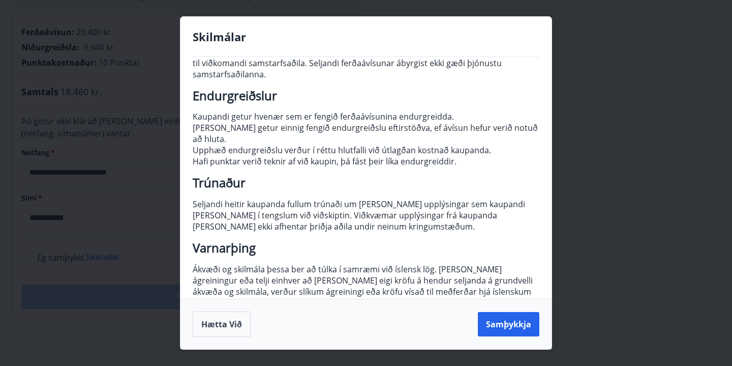
scroll to position [130, 0]
click at [510, 324] on button "Samþykkja" at bounding box center [509, 324] width 62 height 24
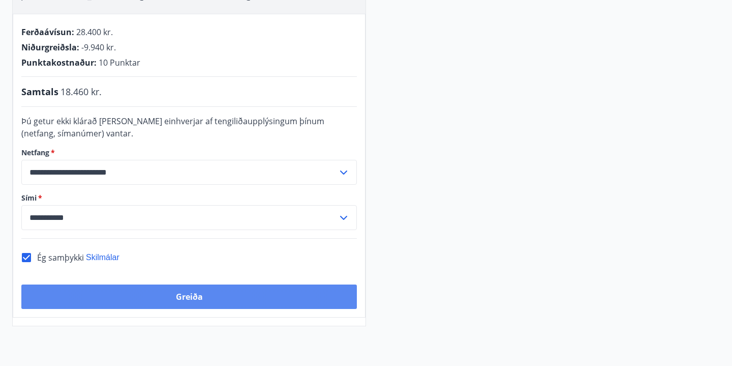
click at [217, 302] on button "Greiða" at bounding box center [189, 296] width 336 height 24
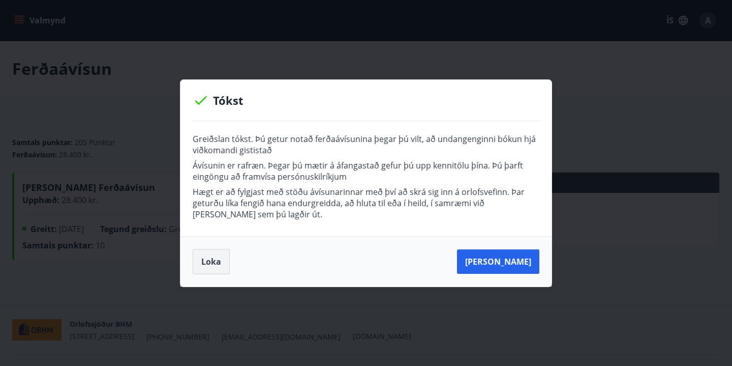
click at [222, 261] on button "Loka" at bounding box center [211, 261] width 37 height 25
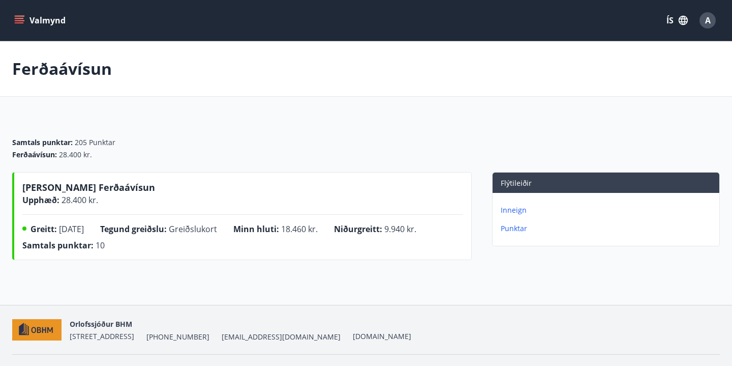
click at [703, 15] on div "A" at bounding box center [708, 20] width 16 height 16
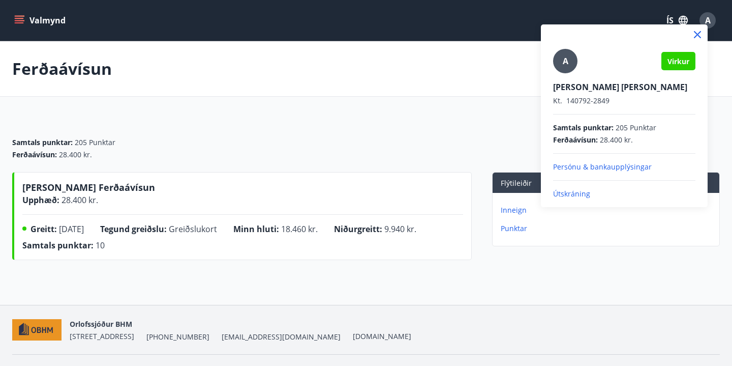
click at [444, 122] on div at bounding box center [366, 183] width 732 height 366
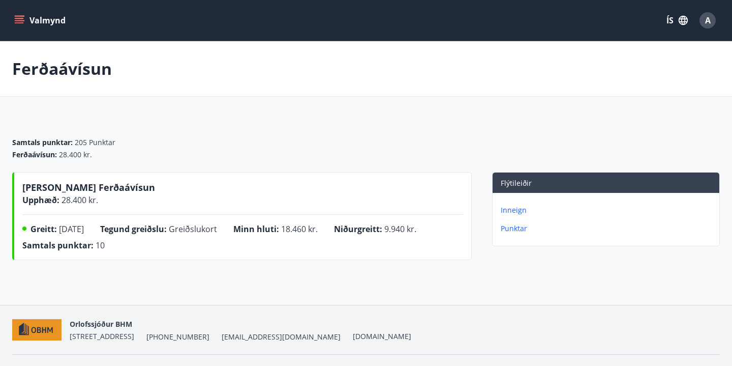
click at [710, 18] on span "A" at bounding box center [708, 20] width 6 height 11
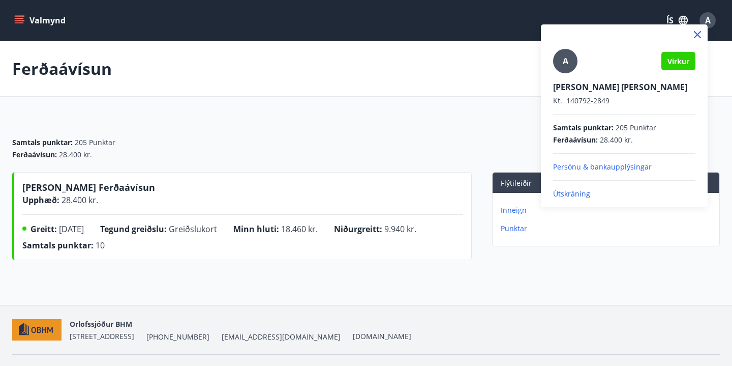
click at [701, 34] on icon at bounding box center [698, 34] width 12 height 12
